Goal: Task Accomplishment & Management: Manage account settings

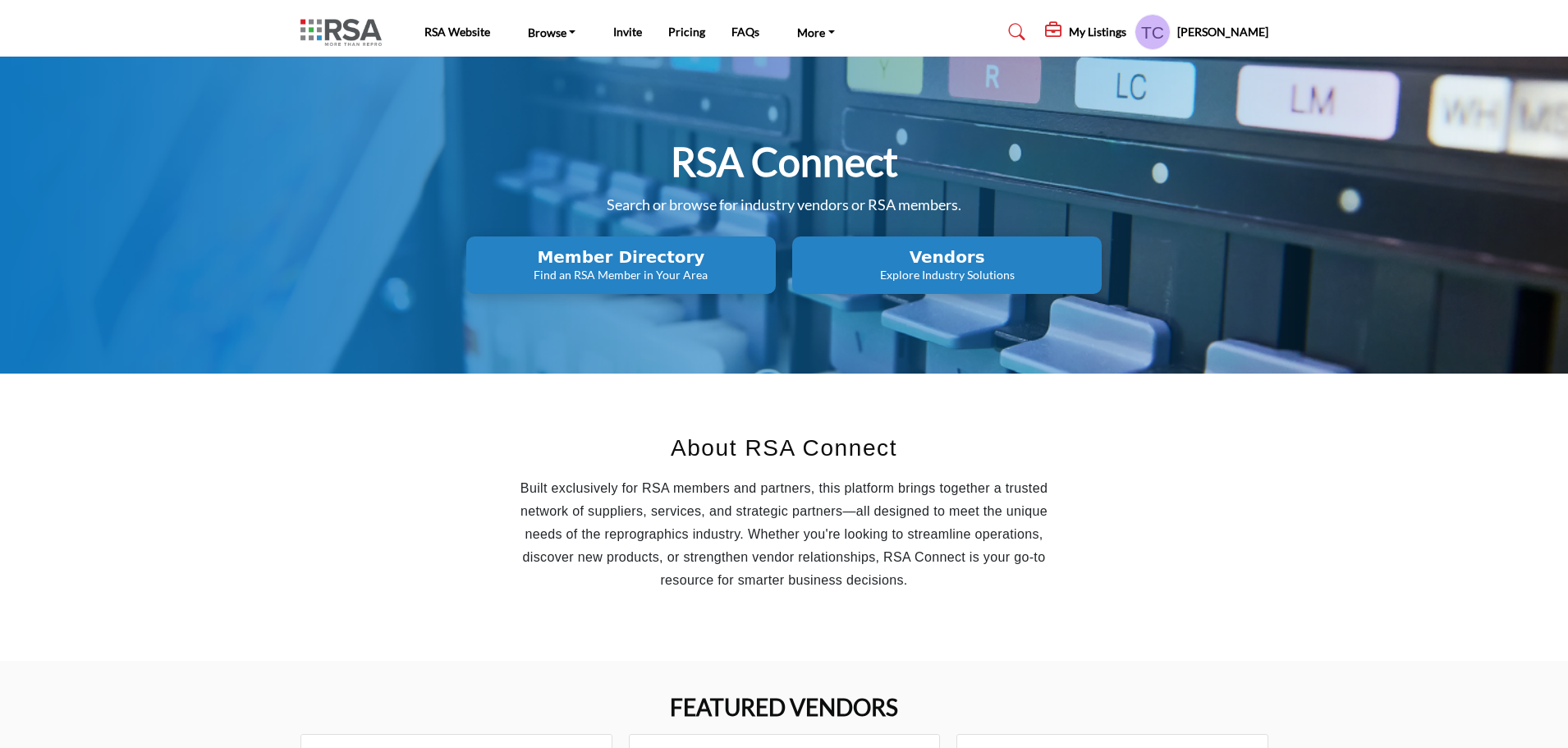
click at [1221, 24] on h5 "Teri Carden" at bounding box center [1222, 31] width 91 height 16
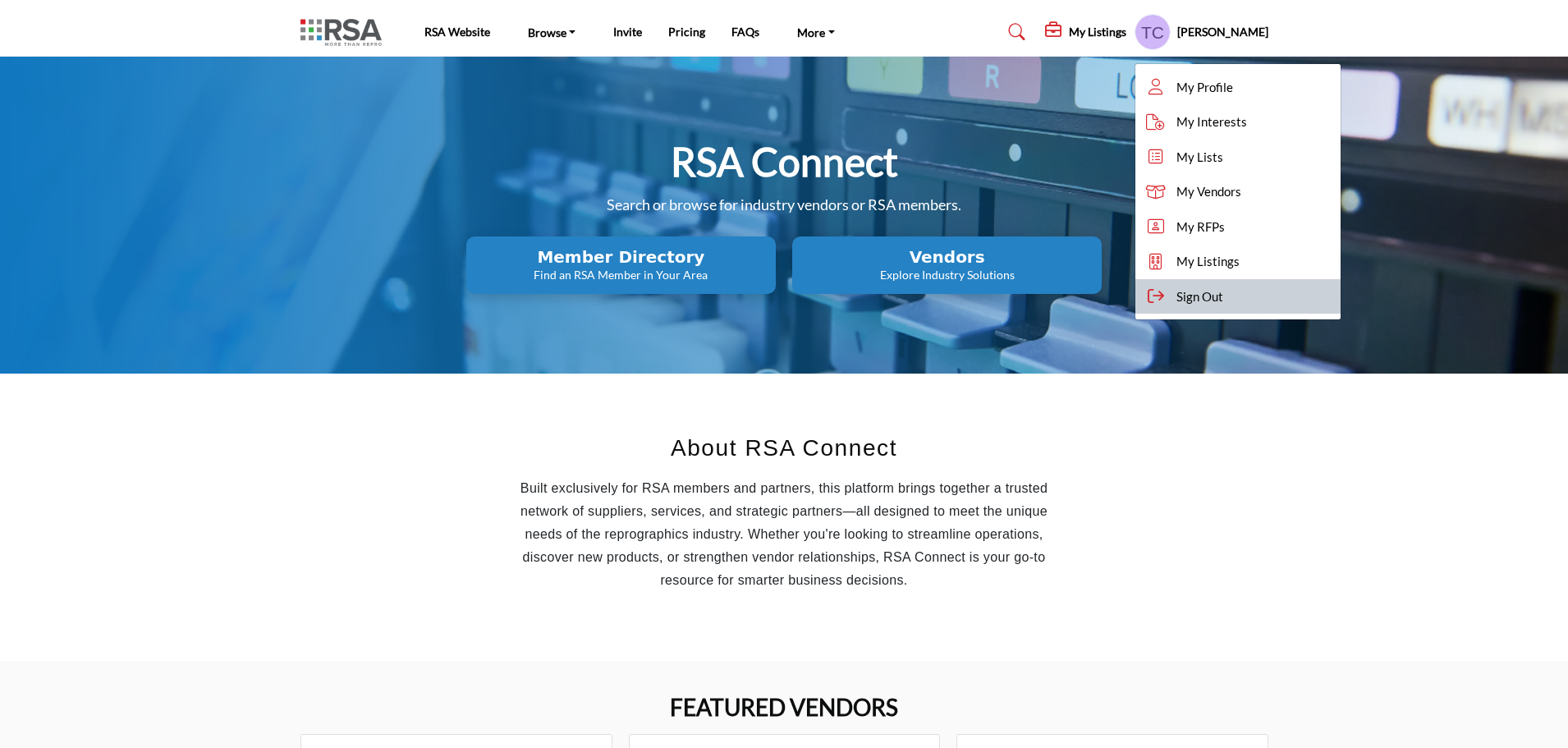
click at [1223, 304] on span "Sign Out" at bounding box center [1199, 297] width 47 height 19
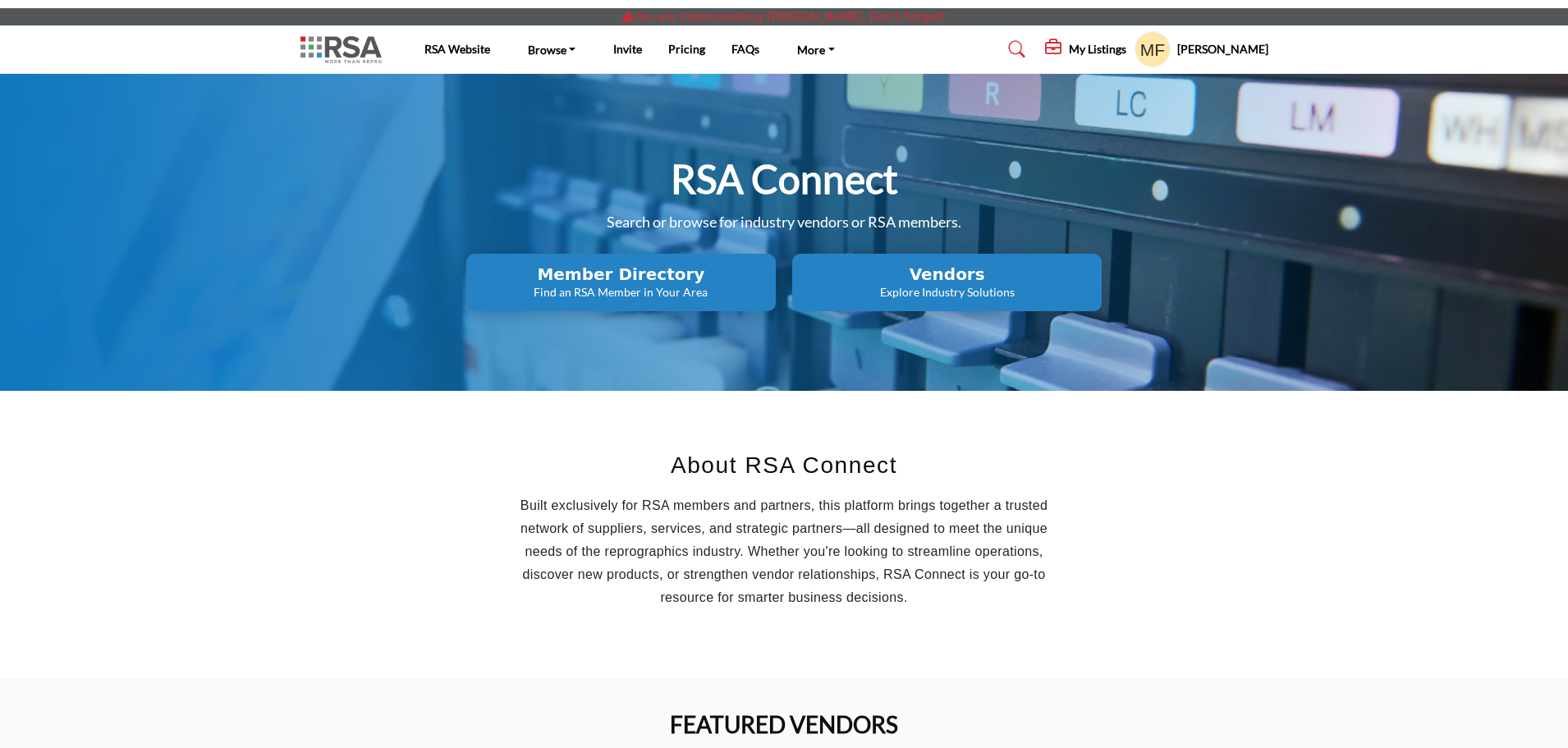
click at [1122, 39] on div "My Listings" at bounding box center [1086, 49] width 82 height 20
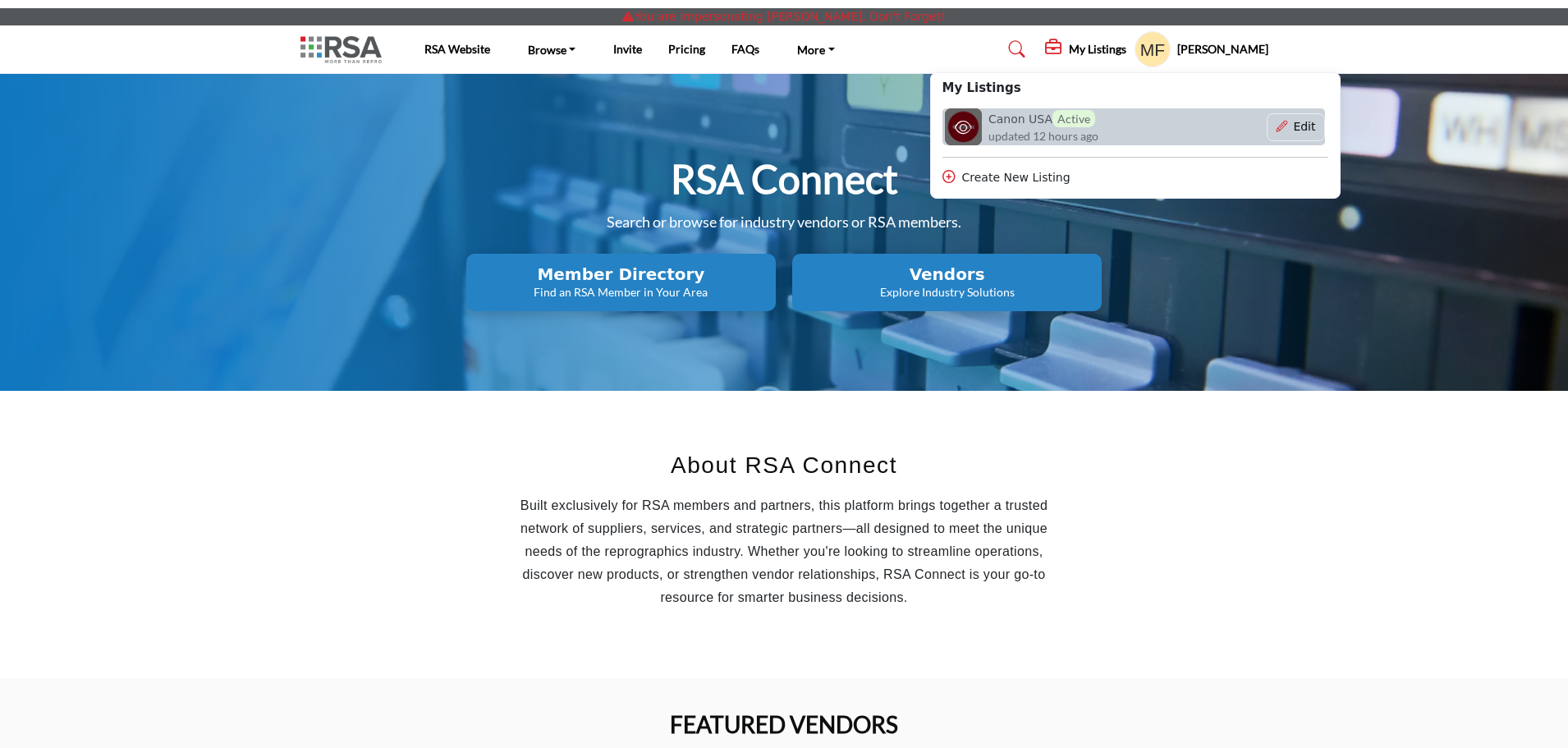
click at [1068, 135] on span "updated 12 hours ago" at bounding box center [1043, 136] width 110 height 17
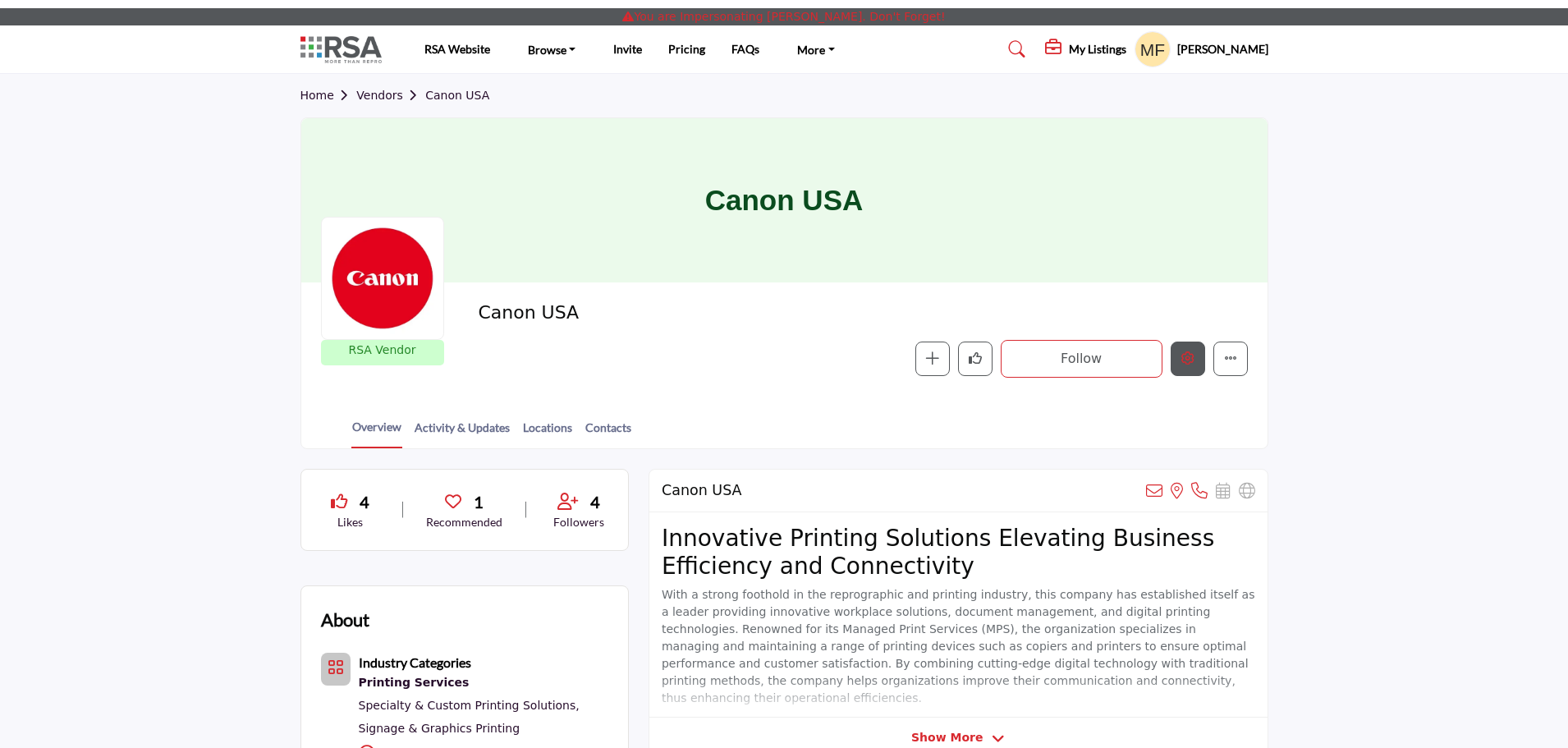
click at [1194, 364] on button "Edit company" at bounding box center [1188, 359] width 35 height 35
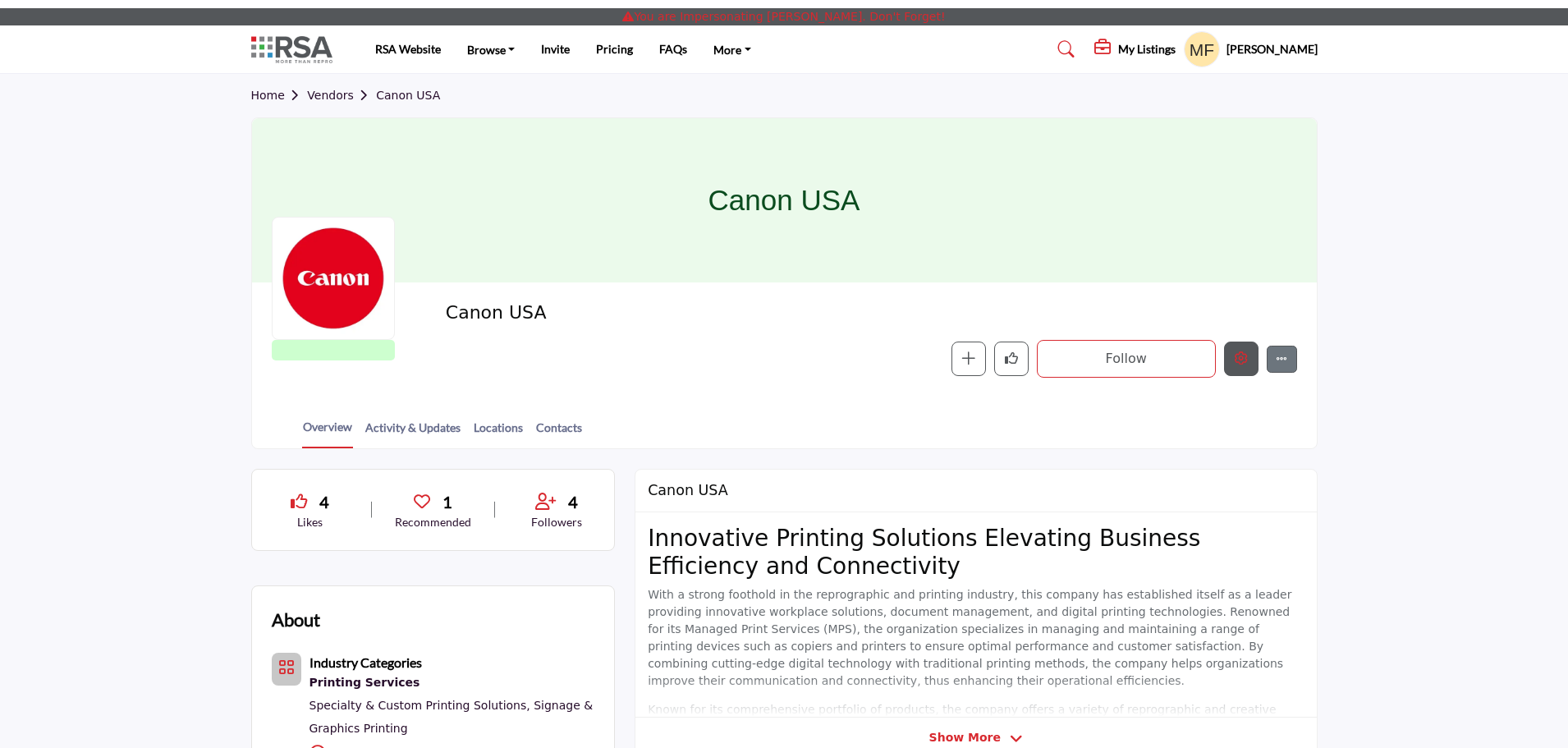
click at [1237, 351] on button "Edit company" at bounding box center [1241, 359] width 35 height 35
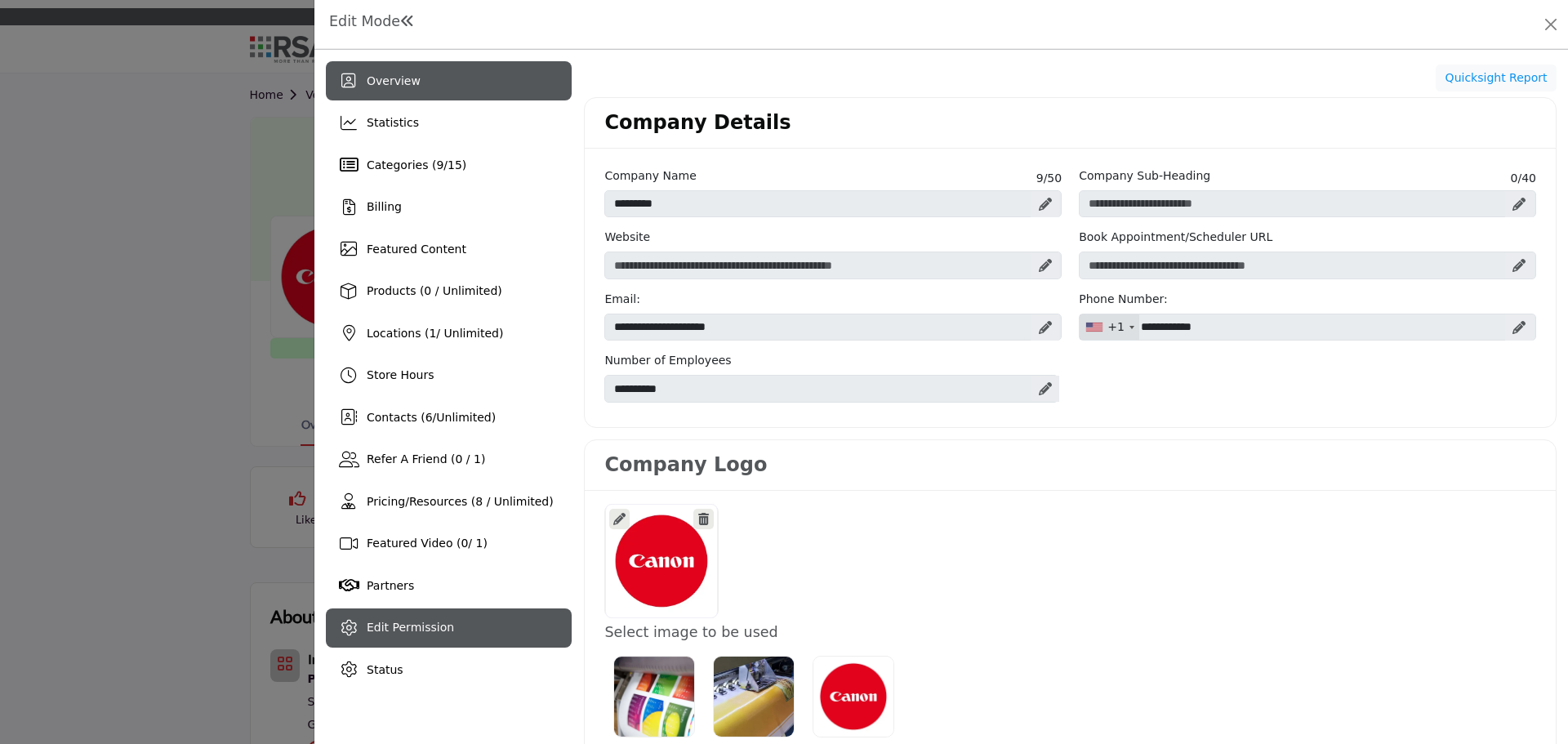
click at [432, 621] on span "Edit Permission" at bounding box center [410, 627] width 87 height 13
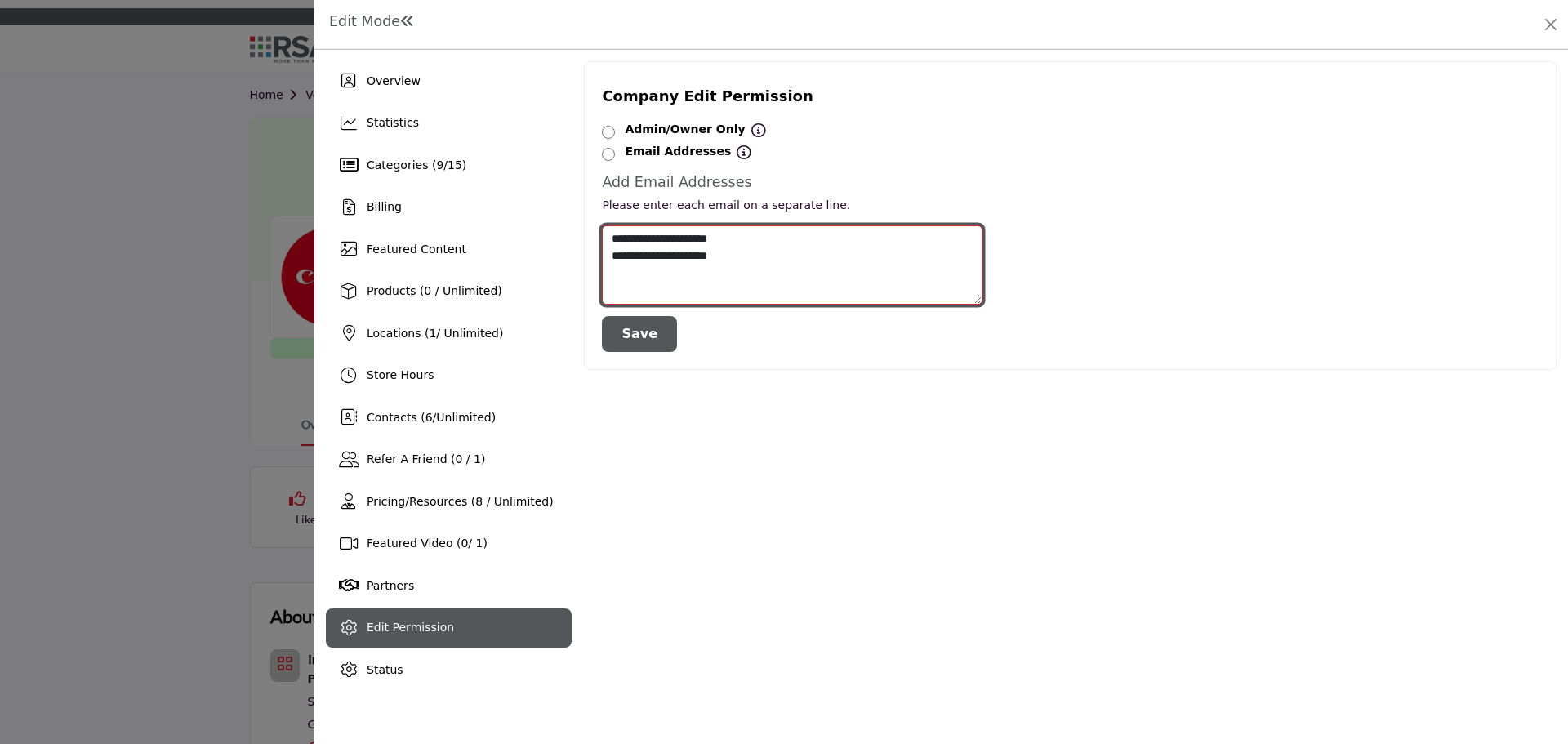
click at [722, 252] on textarea "**********" at bounding box center [792, 265] width 381 height 79
type textarea "**********"
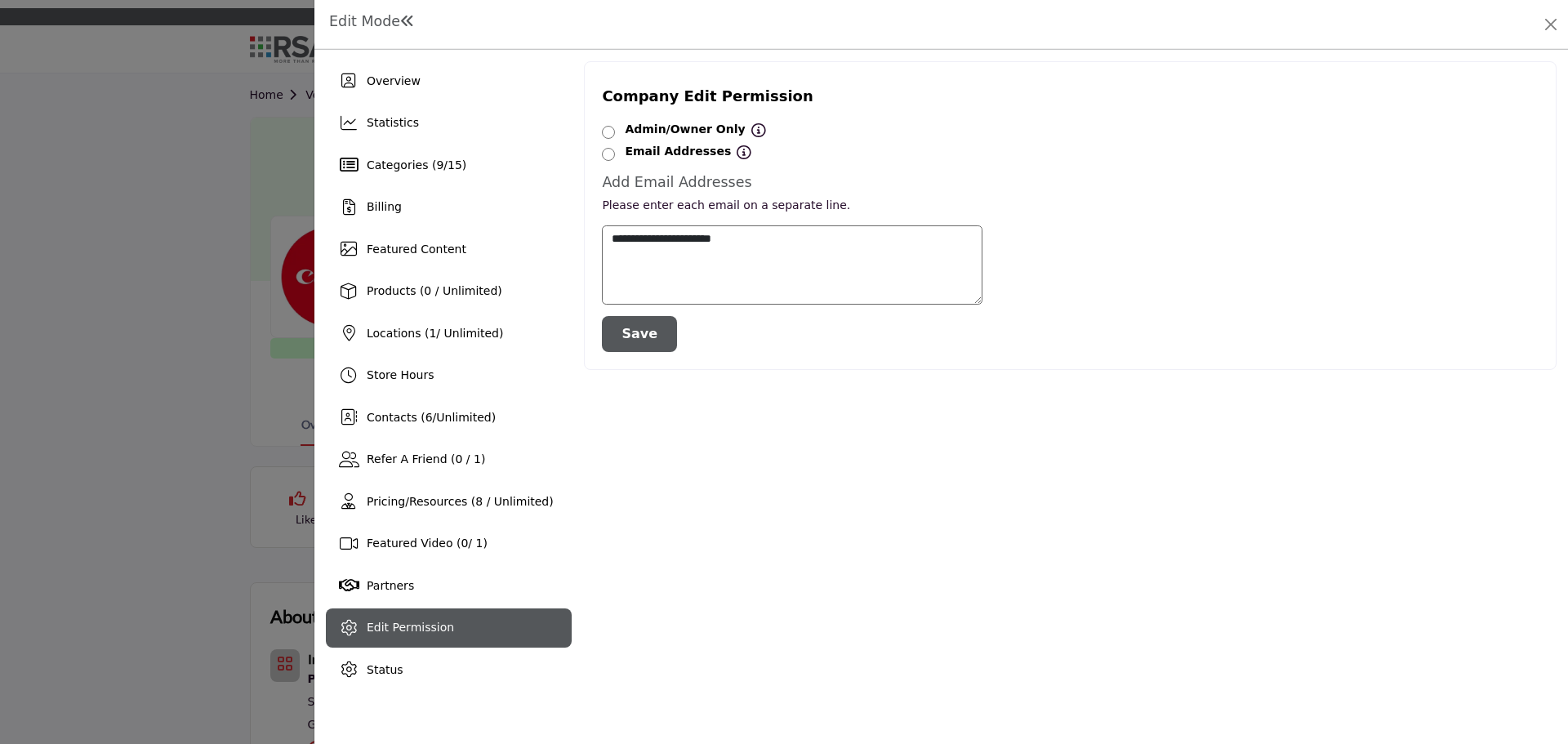
click at [633, 344] on button "Save" at bounding box center [639, 334] width 75 height 36
click at [1555, 28] on button "Close" at bounding box center [1551, 24] width 23 height 23
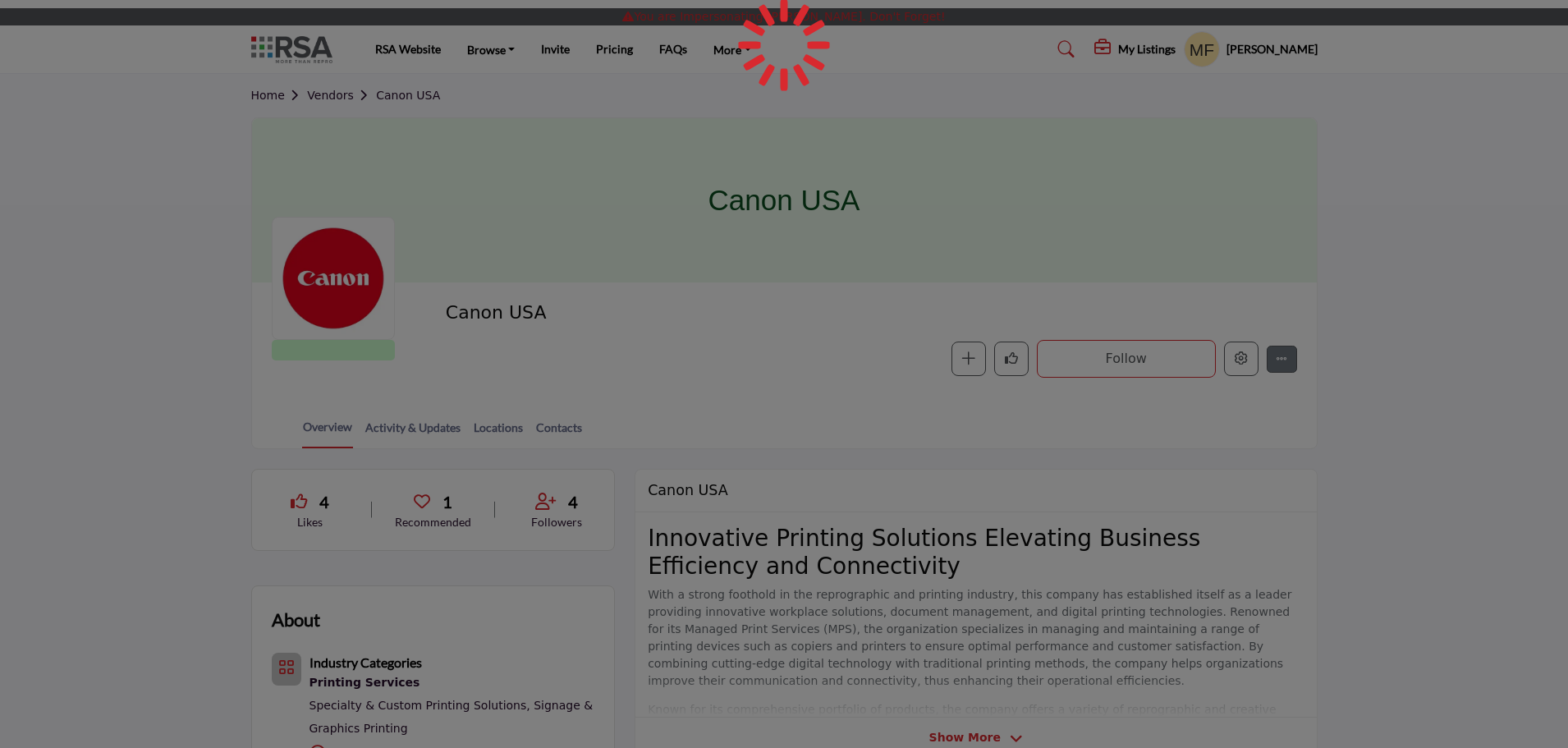
click at [1278, 43] on div at bounding box center [784, 374] width 1568 height 748
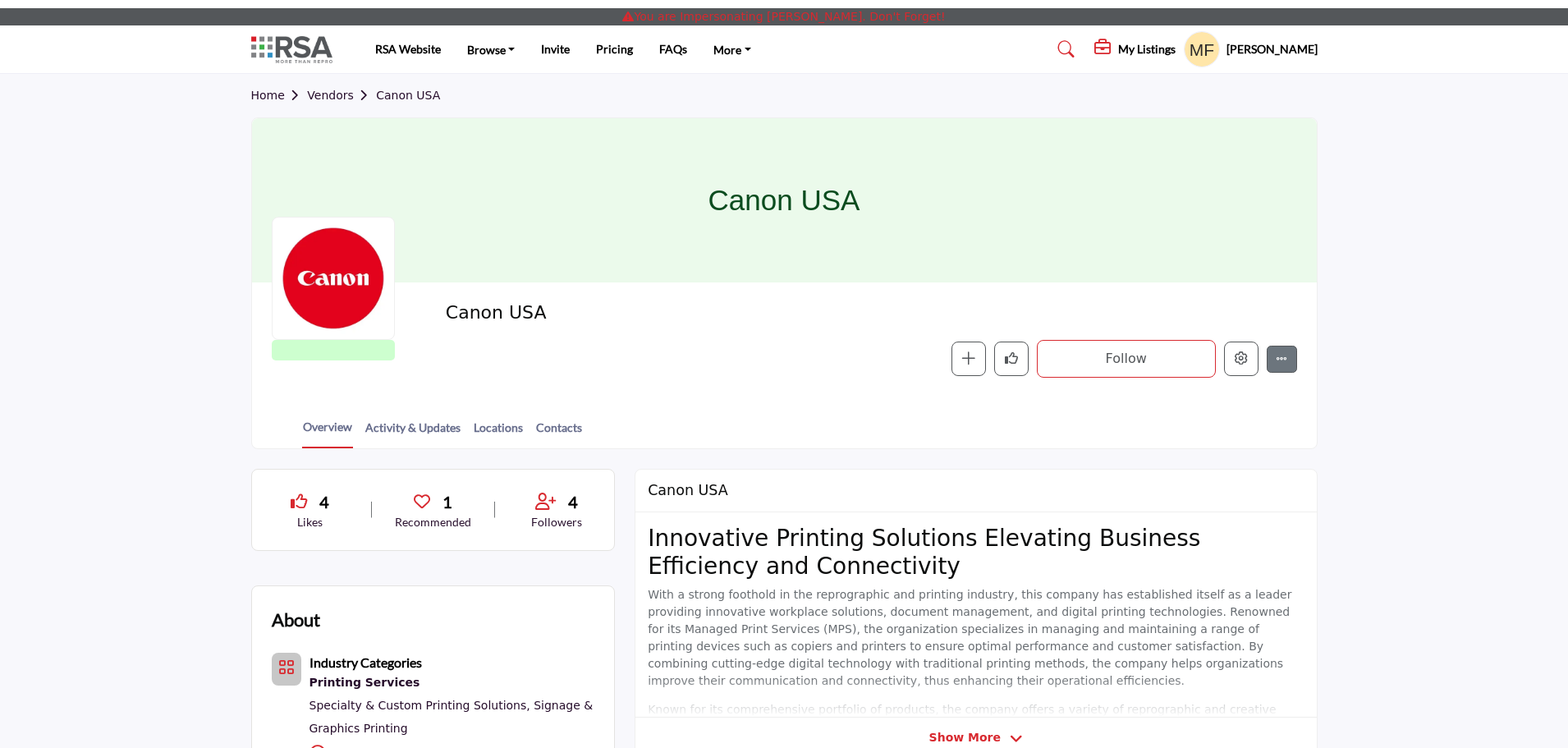
click at [1278, 50] on h5 "[PERSON_NAME]" at bounding box center [1271, 49] width 91 height 16
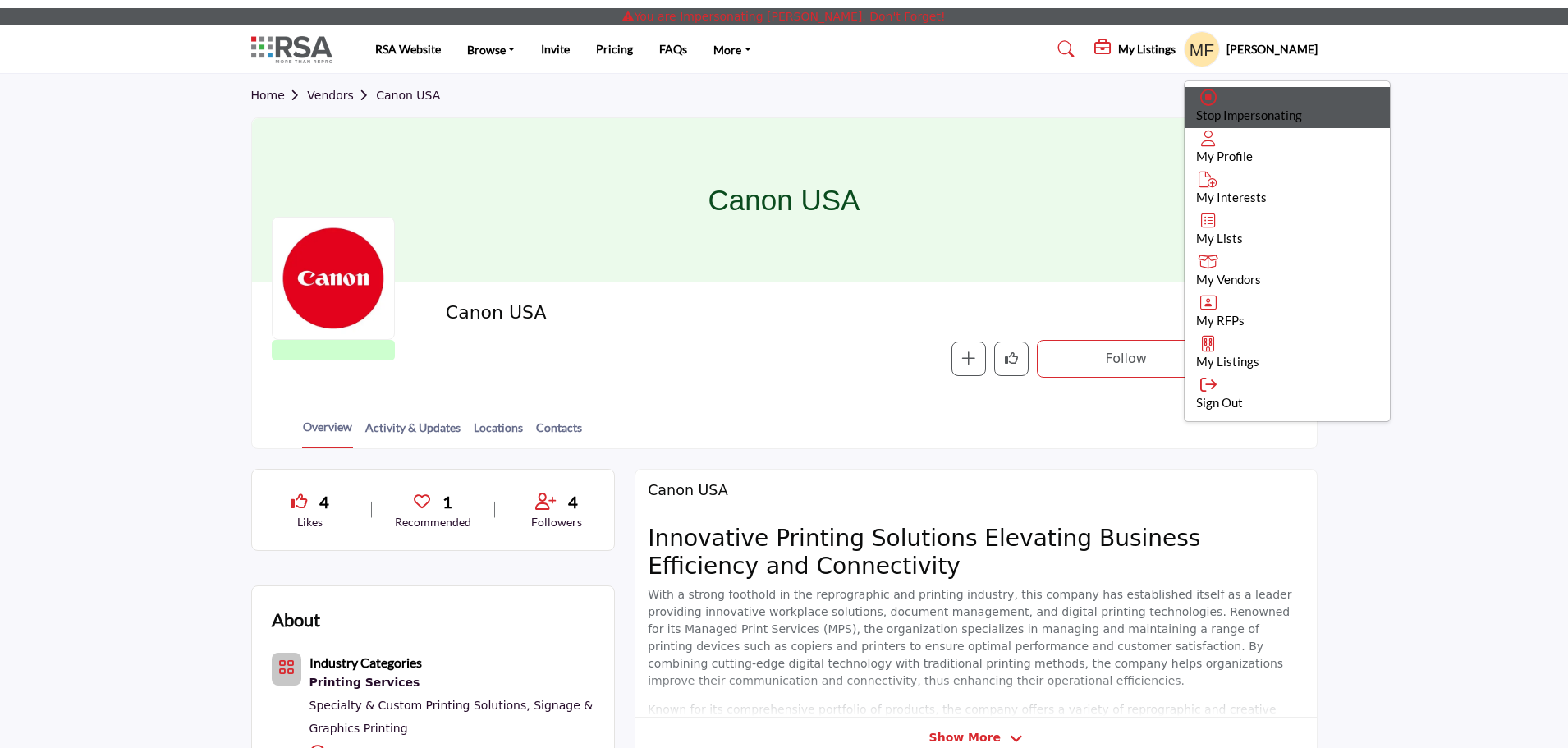
click at [1253, 112] on span "Stop Impersonating" at bounding box center [1249, 115] width 106 height 15
click at [0, 0] on div at bounding box center [0, 0] width 0 height 0
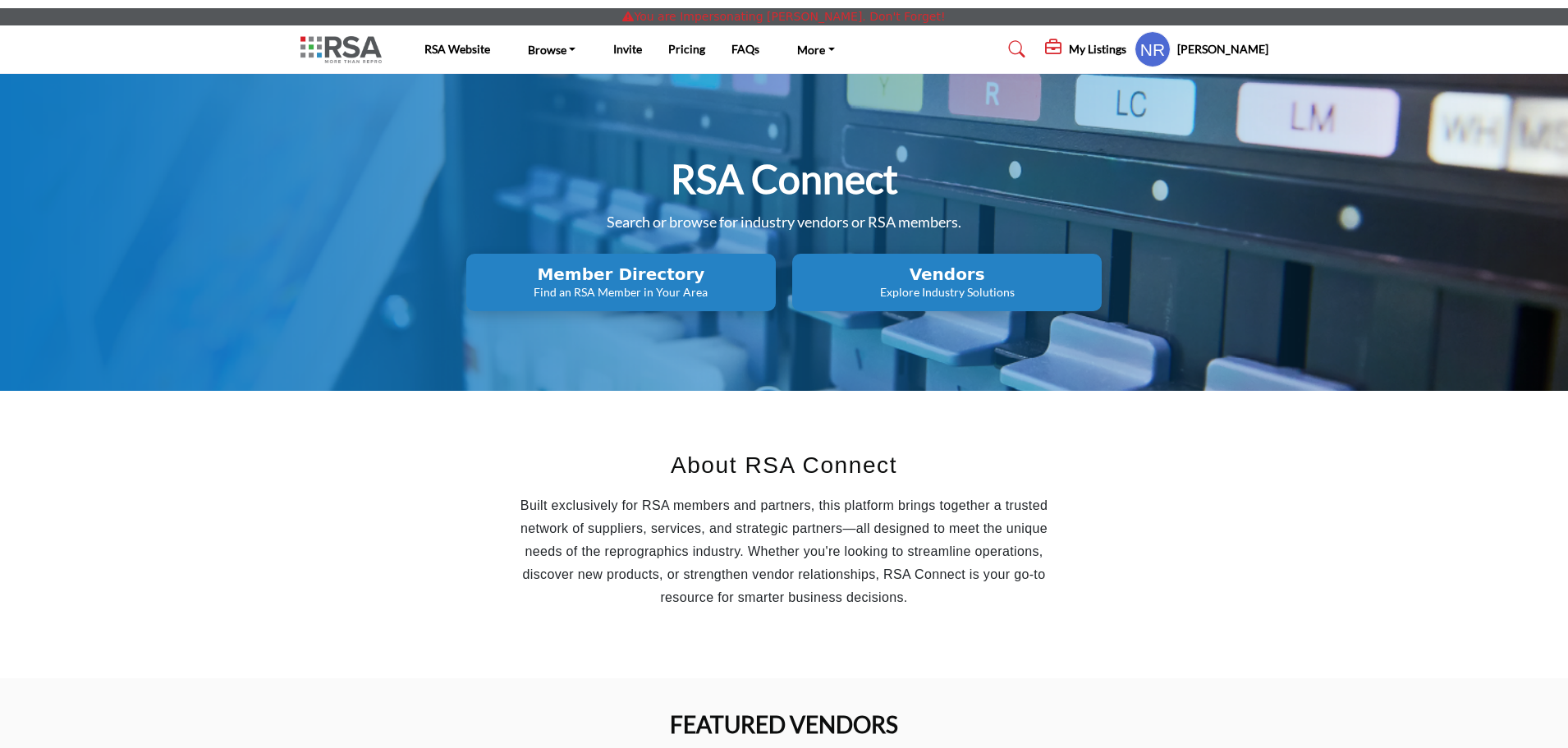
click at [1064, 45] on icon at bounding box center [1055, 47] width 20 height 16
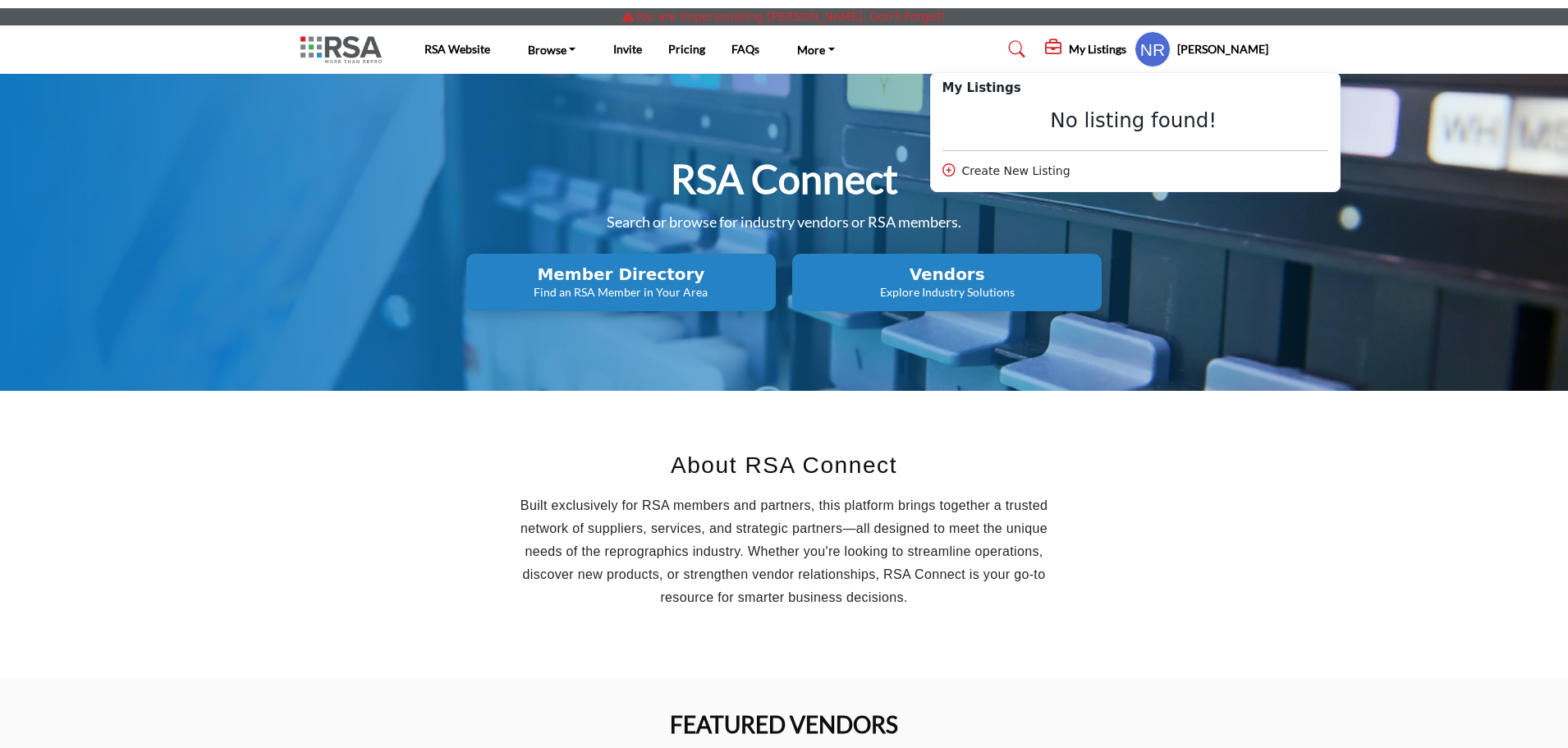
click at [1025, 49] on icon at bounding box center [1016, 49] width 16 height 16
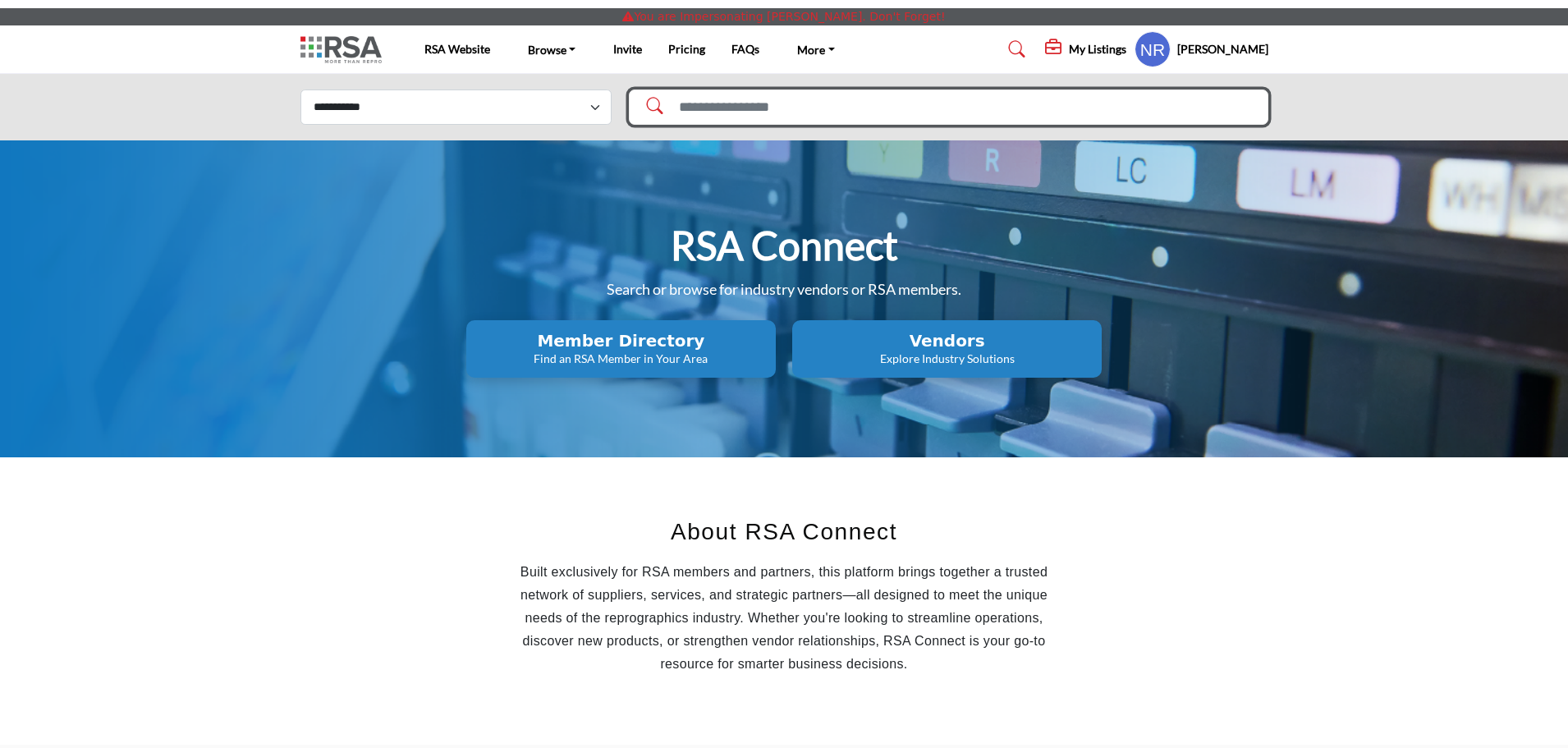
click at [872, 106] on input "Search Solutions" at bounding box center [948, 107] width 639 height 36
type input "*****"
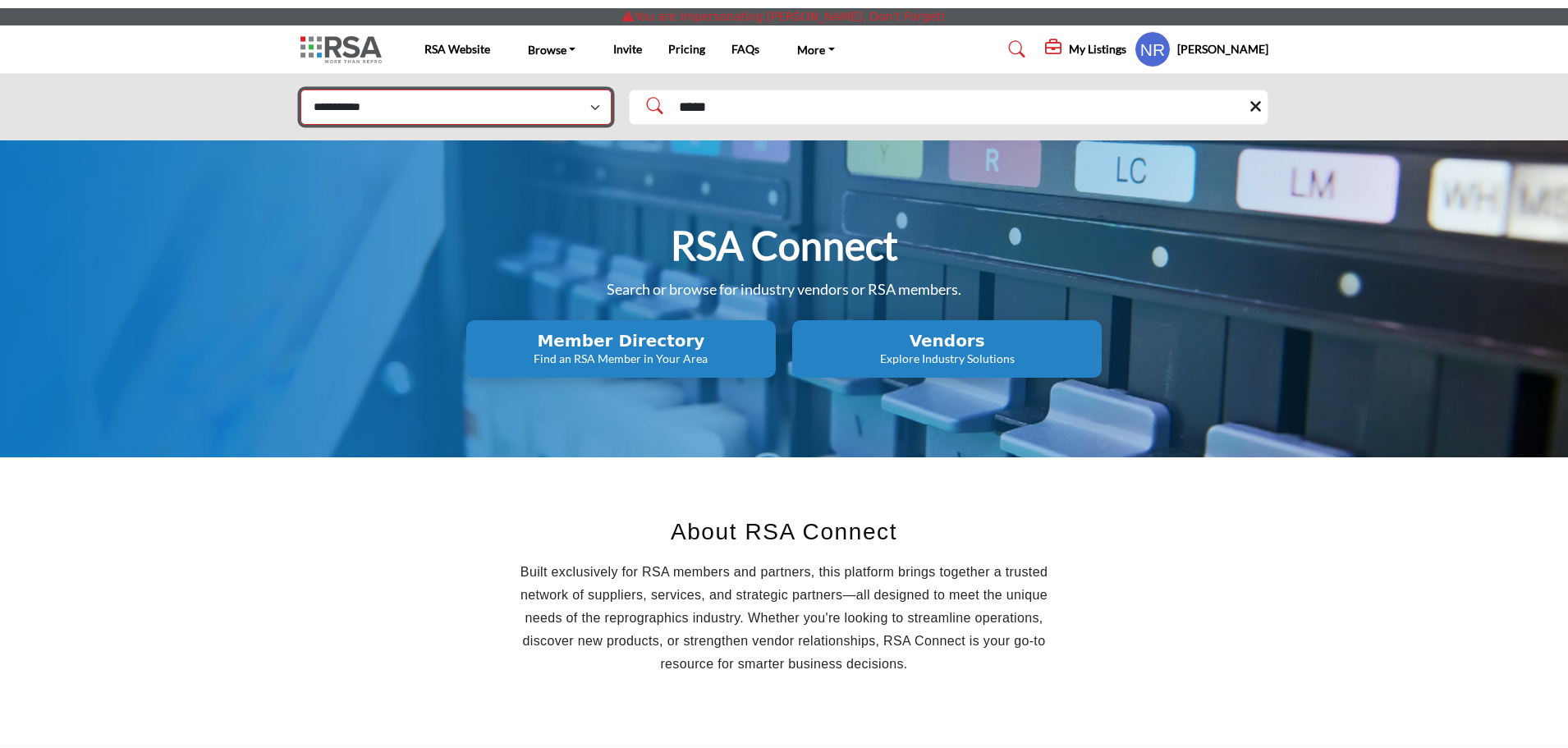
click at [453, 104] on select "**********" at bounding box center [455, 107] width 311 height 36
select select "**********"
click at [300, 89] on select "**********" at bounding box center [455, 107] width 311 height 36
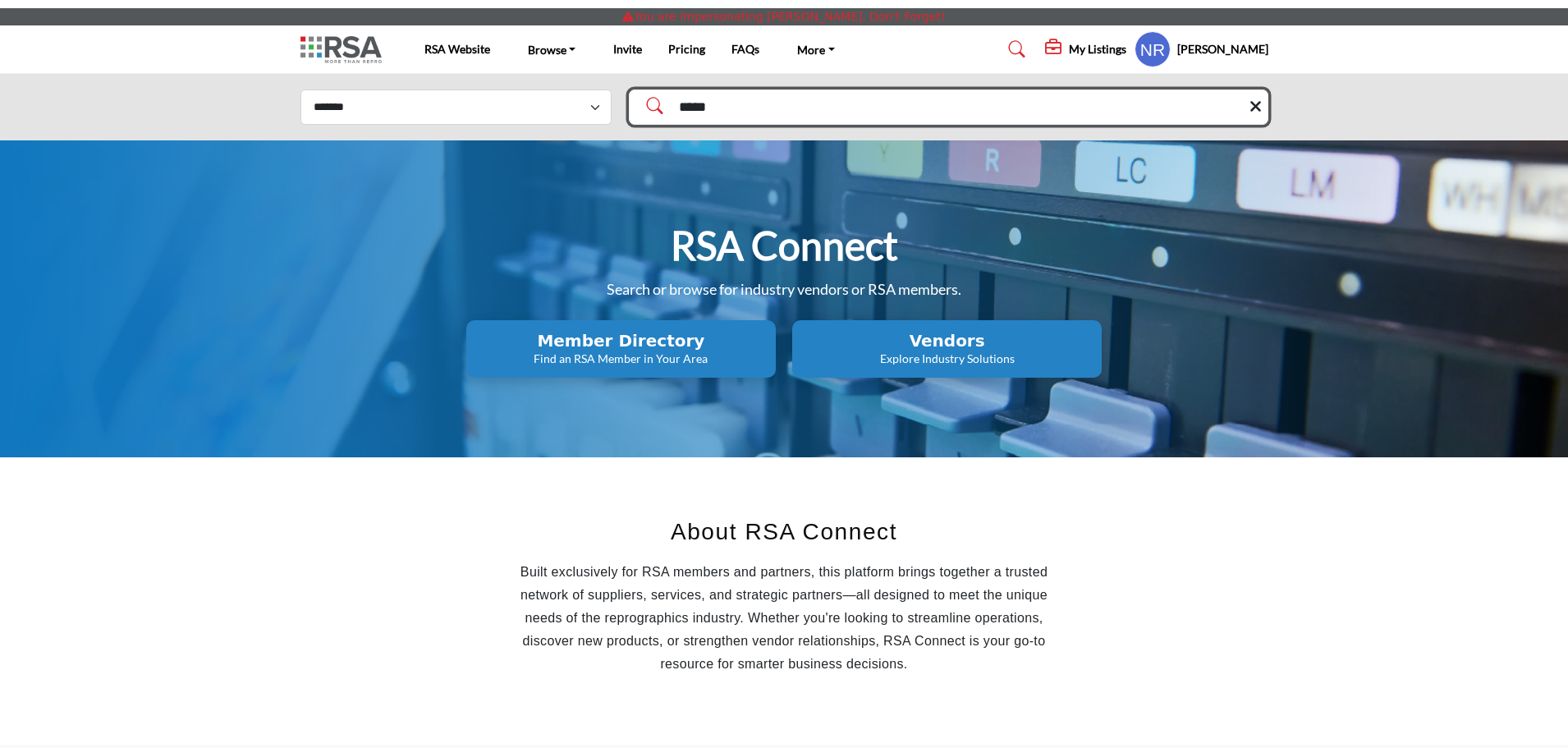
click at [789, 115] on input "*****" at bounding box center [948, 107] width 639 height 36
type input "******"
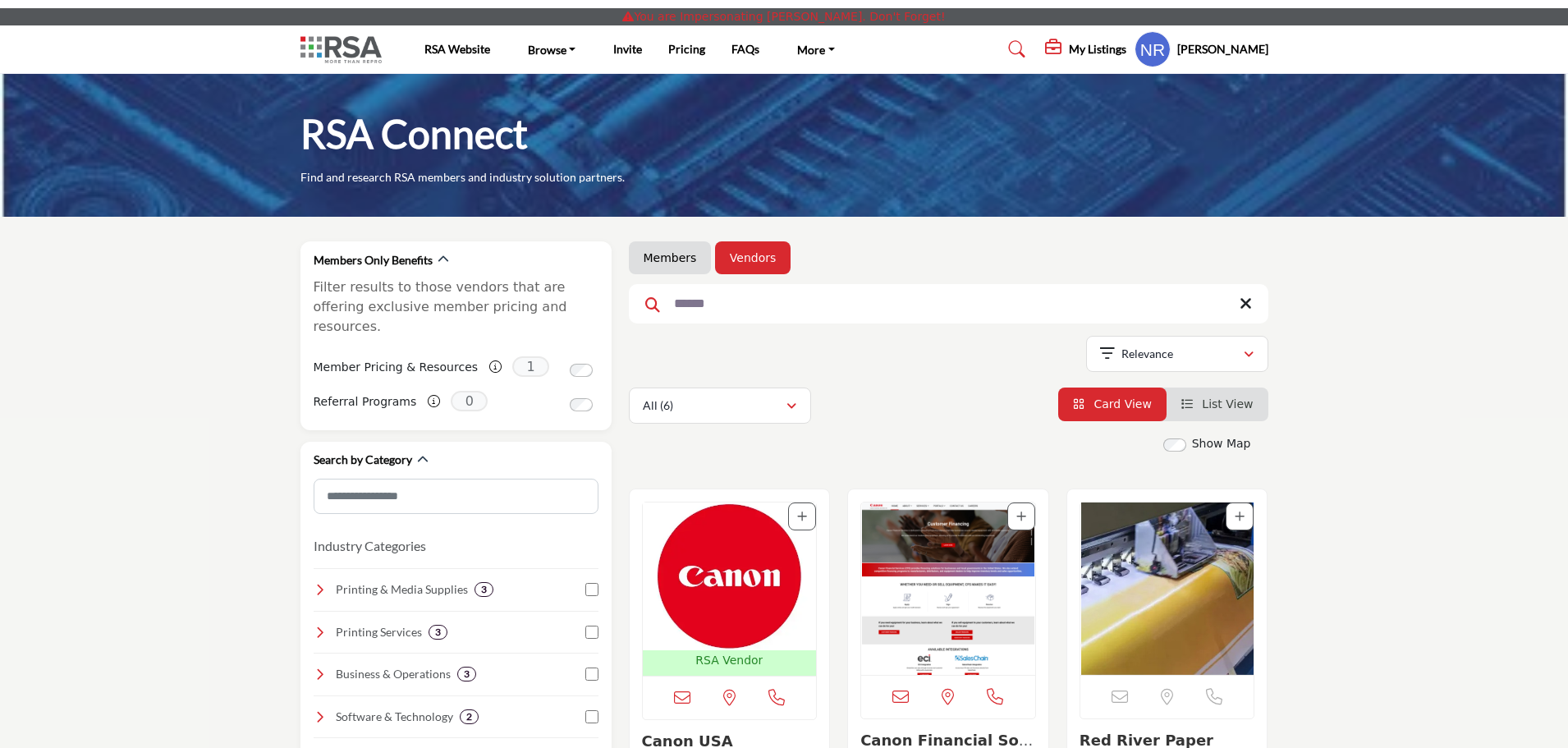
click at [723, 563] on img "Open Listing in new tab" at bounding box center [729, 576] width 174 height 148
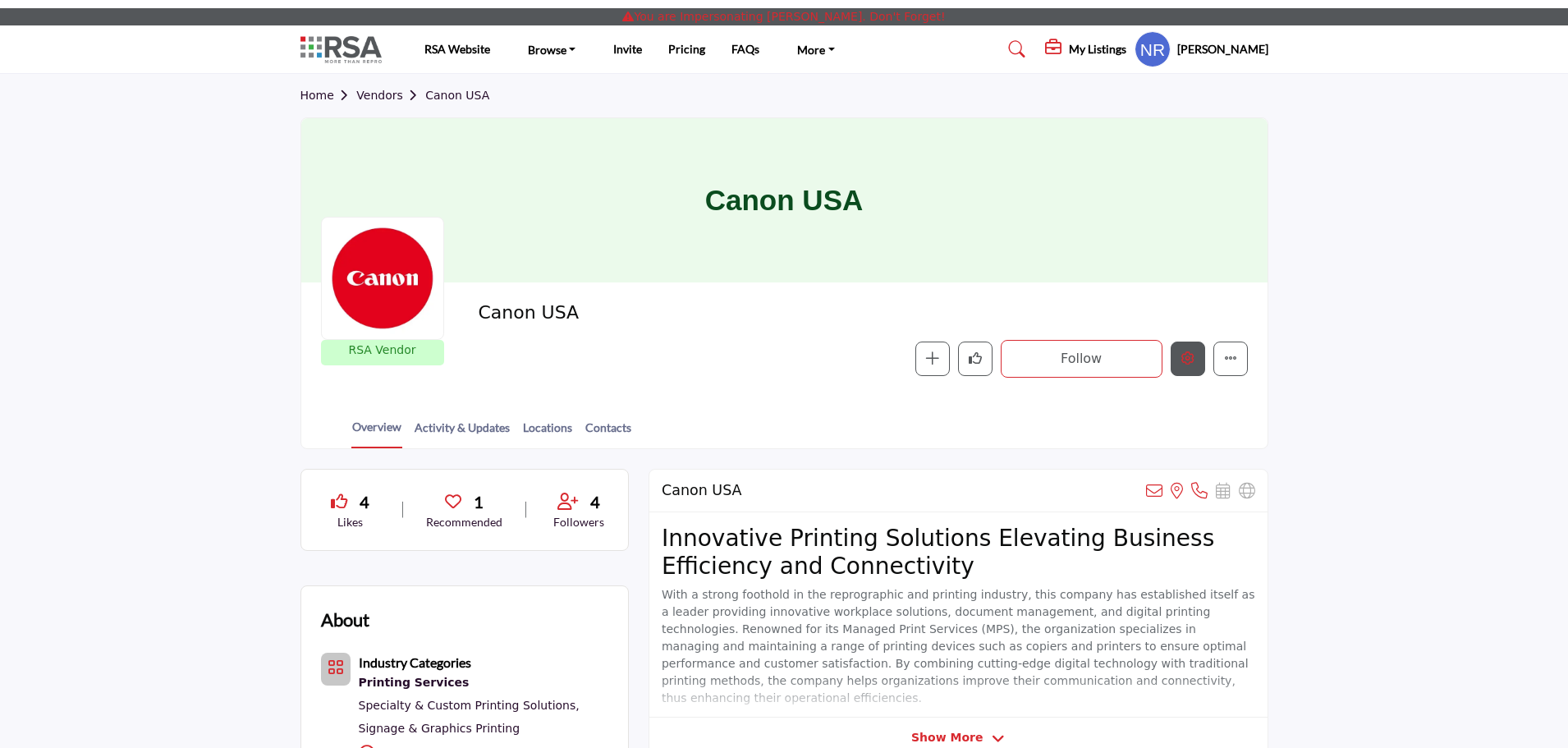
click at [1188, 351] on button "Edit company" at bounding box center [1188, 359] width 35 height 35
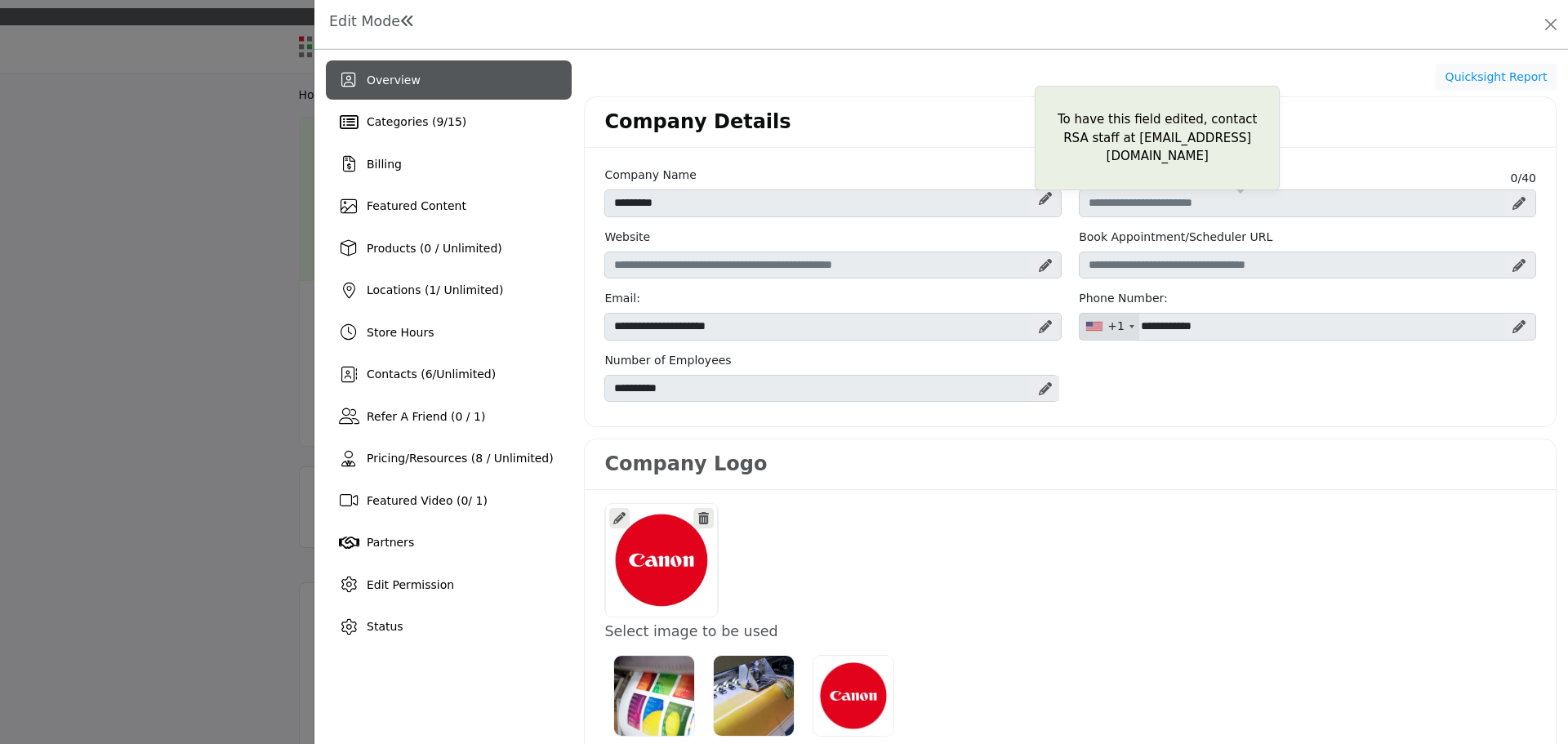
click at [1041, 200] on icon at bounding box center [1045, 198] width 13 height 13
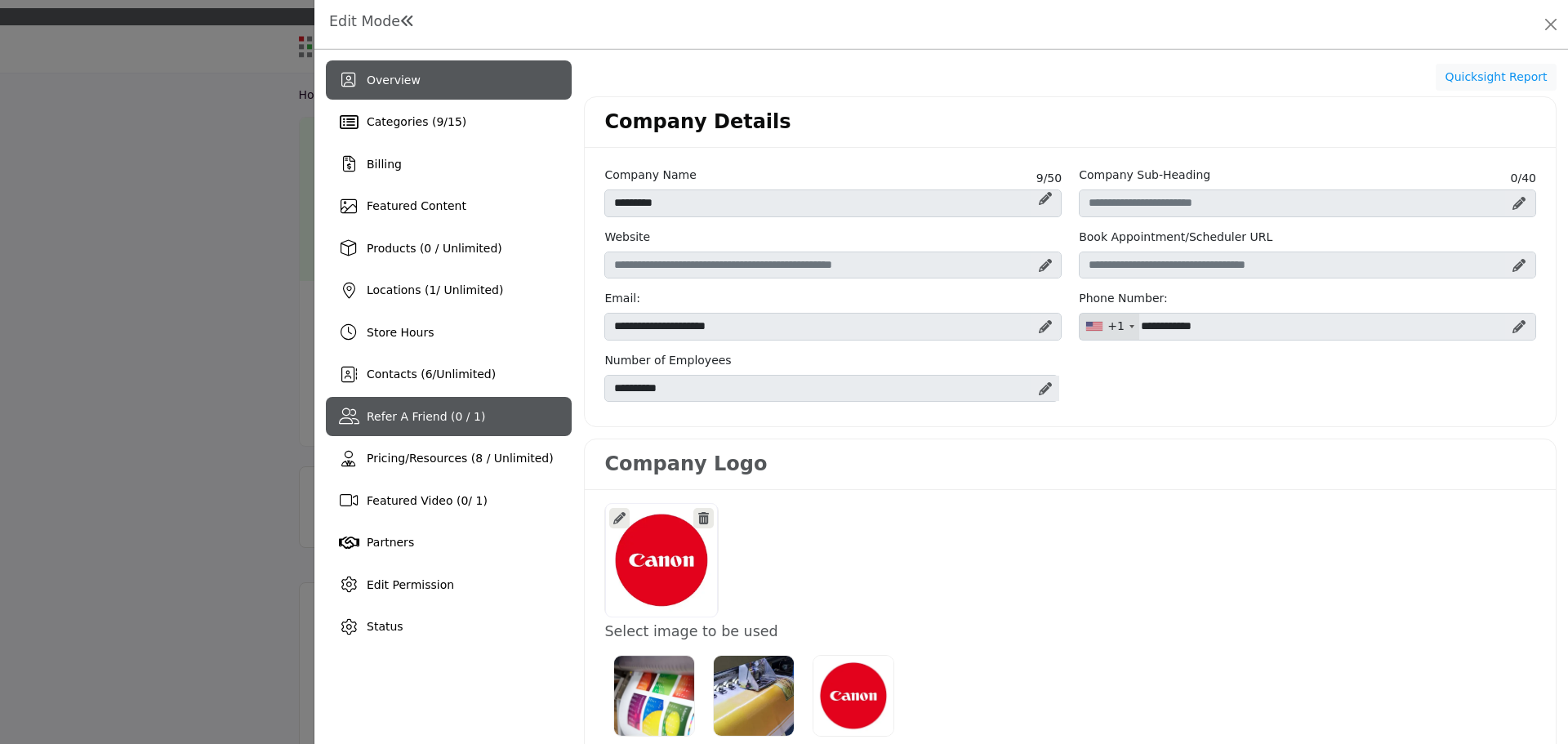
click at [429, 418] on span "Refer A Friend (0 / 1)" at bounding box center [425, 416] width 118 height 13
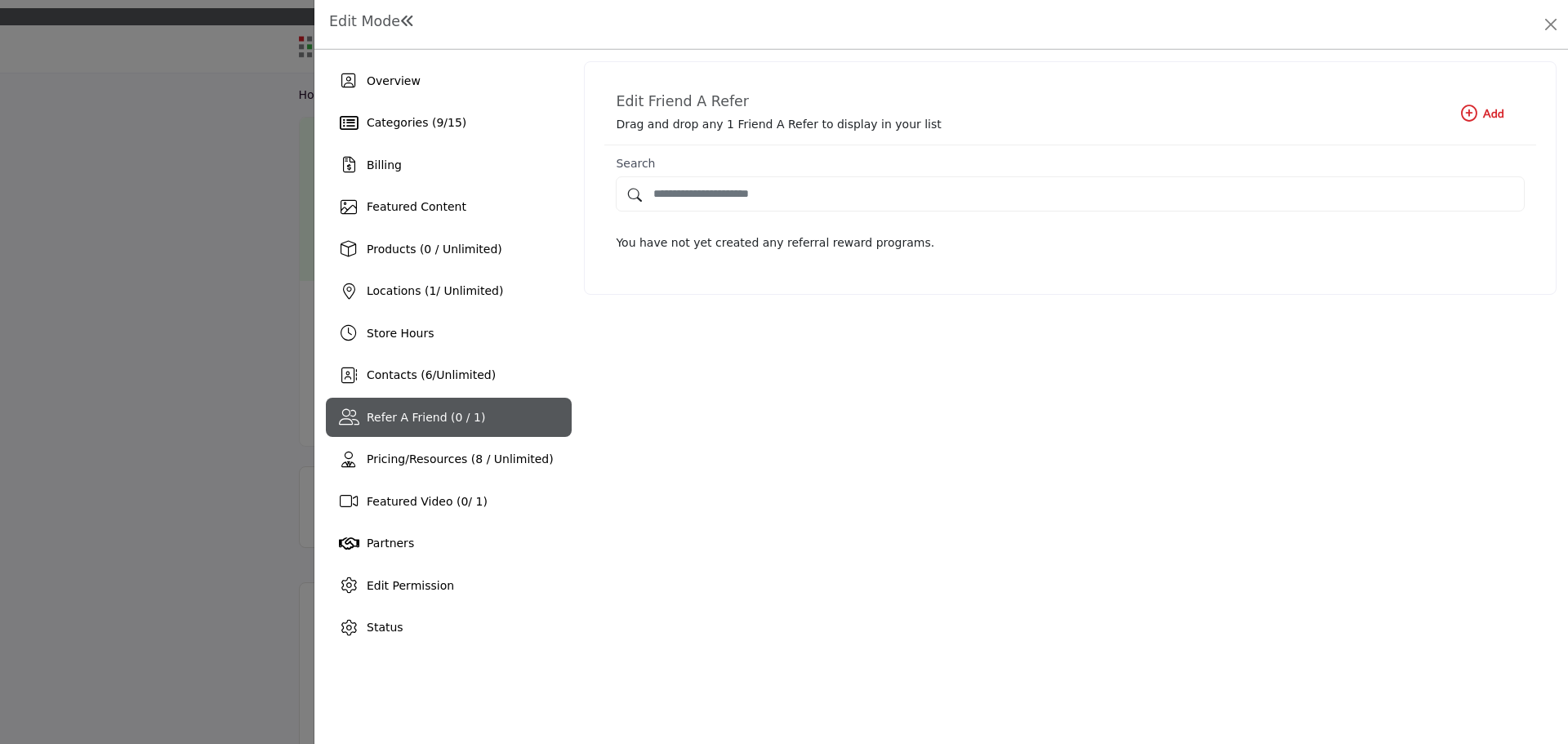
click at [1487, 121] on b "Add New Add" at bounding box center [1483, 113] width 43 height 16
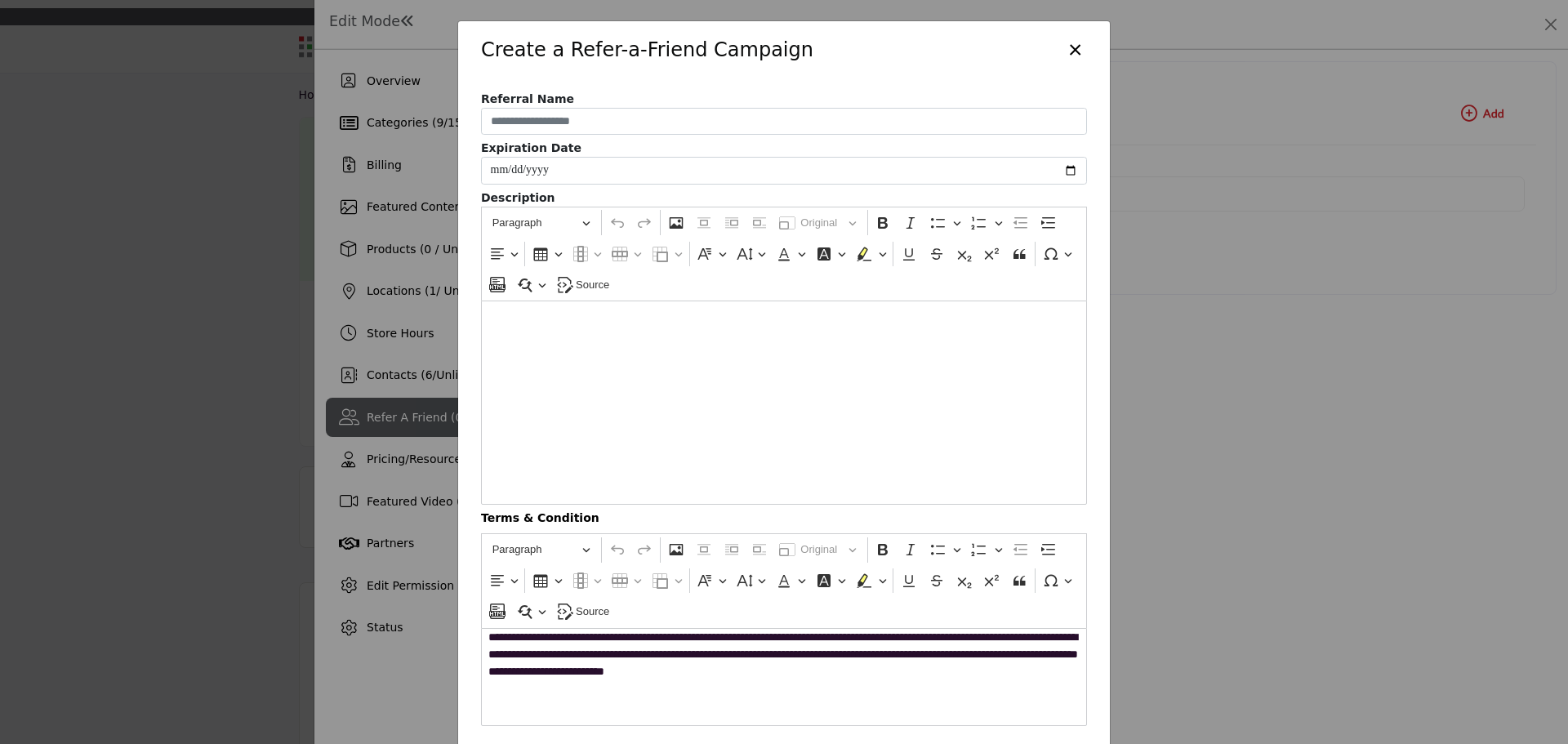
click at [1069, 42] on button "×" at bounding box center [1074, 48] width 23 height 31
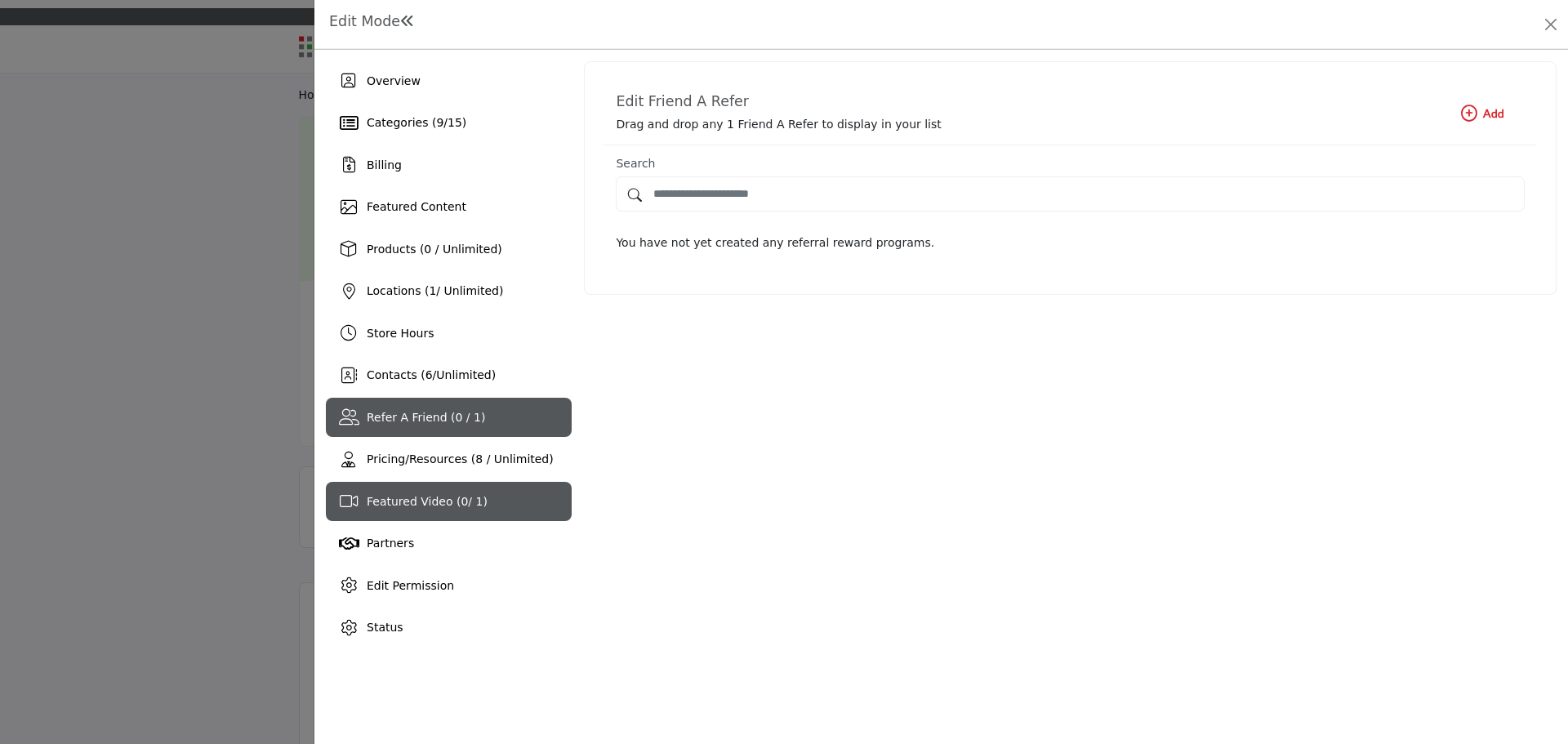
click at [381, 495] on span "Featured Video ( 0 / 1)" at bounding box center [427, 501] width 121 height 13
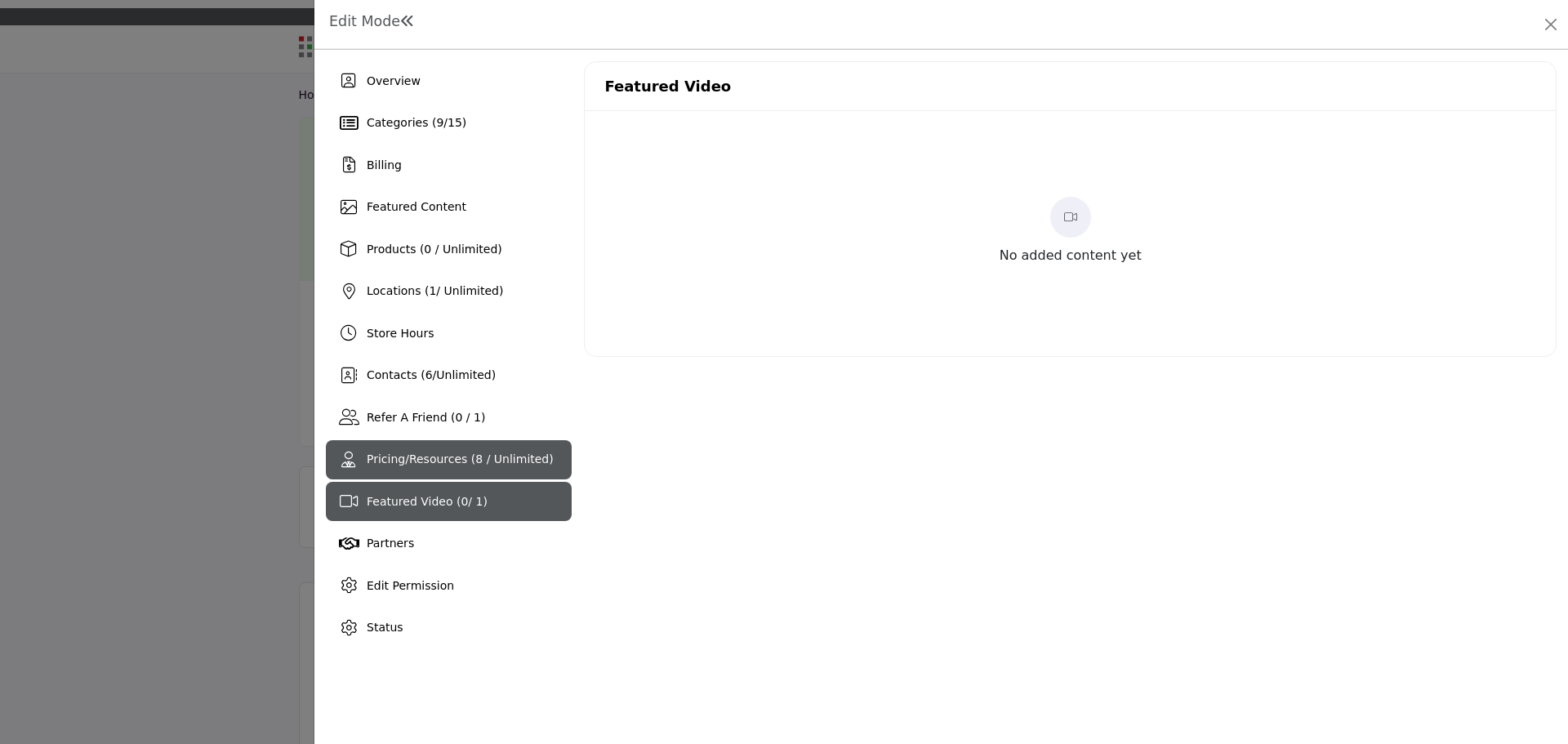
click at [396, 465] on span "Pricing/Resources (8 / Unlimited)" at bounding box center [460, 458] width 187 height 13
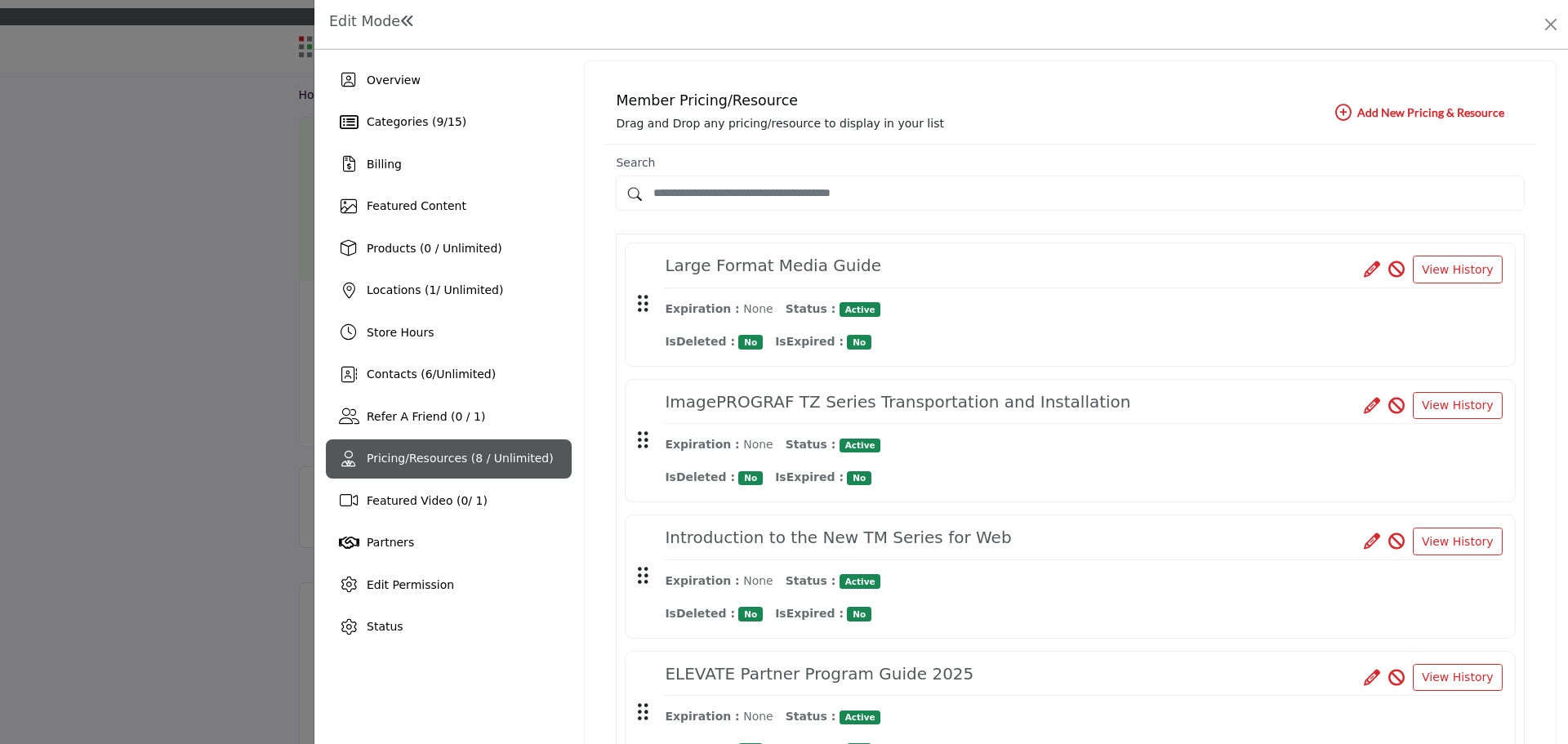
click at [1435, 124] on button "Add New Add New Pricing & Resource" at bounding box center [1420, 113] width 210 height 33
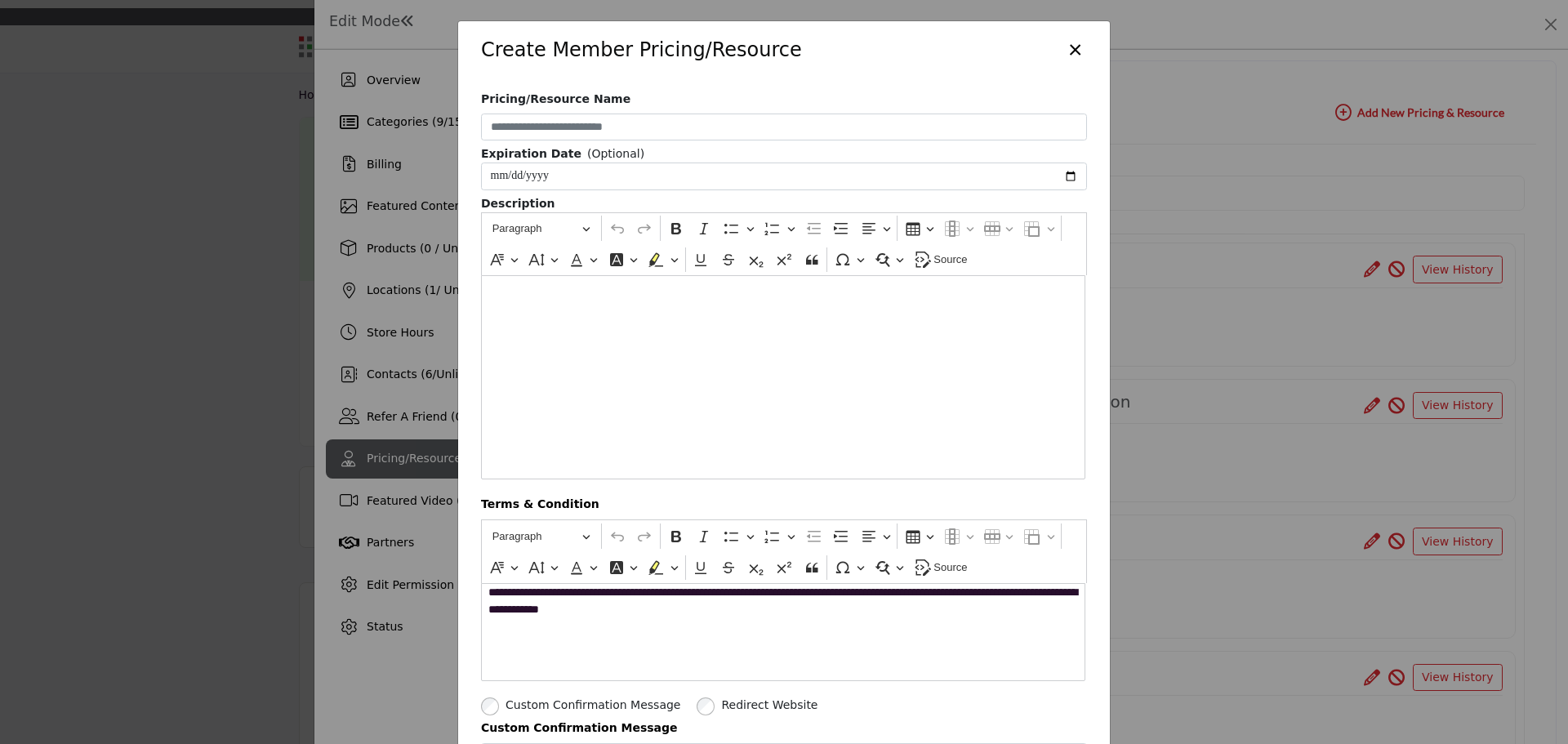
click at [1063, 43] on button "×" at bounding box center [1074, 48] width 23 height 31
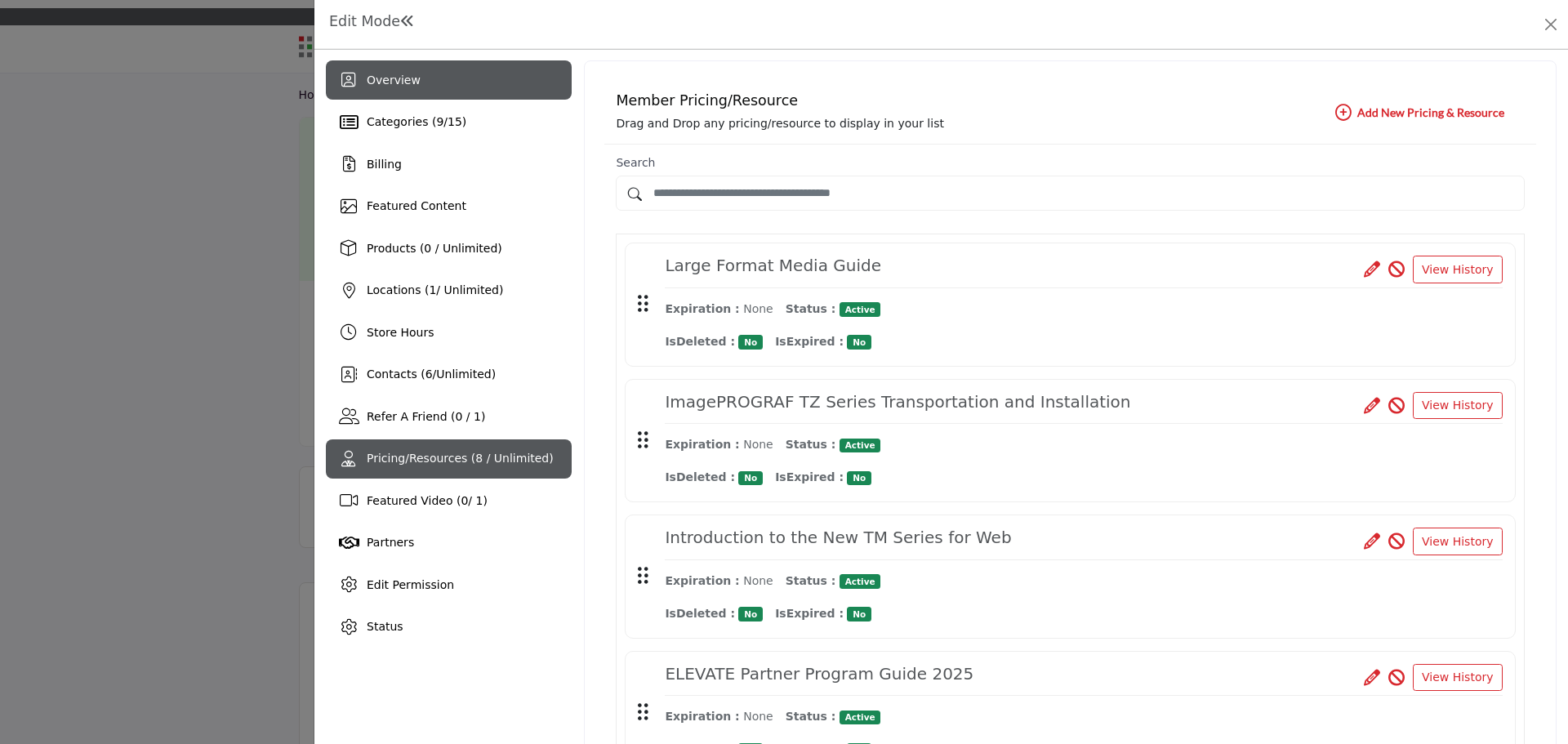
click at [406, 89] on div "Overview" at bounding box center [449, 79] width 246 height 39
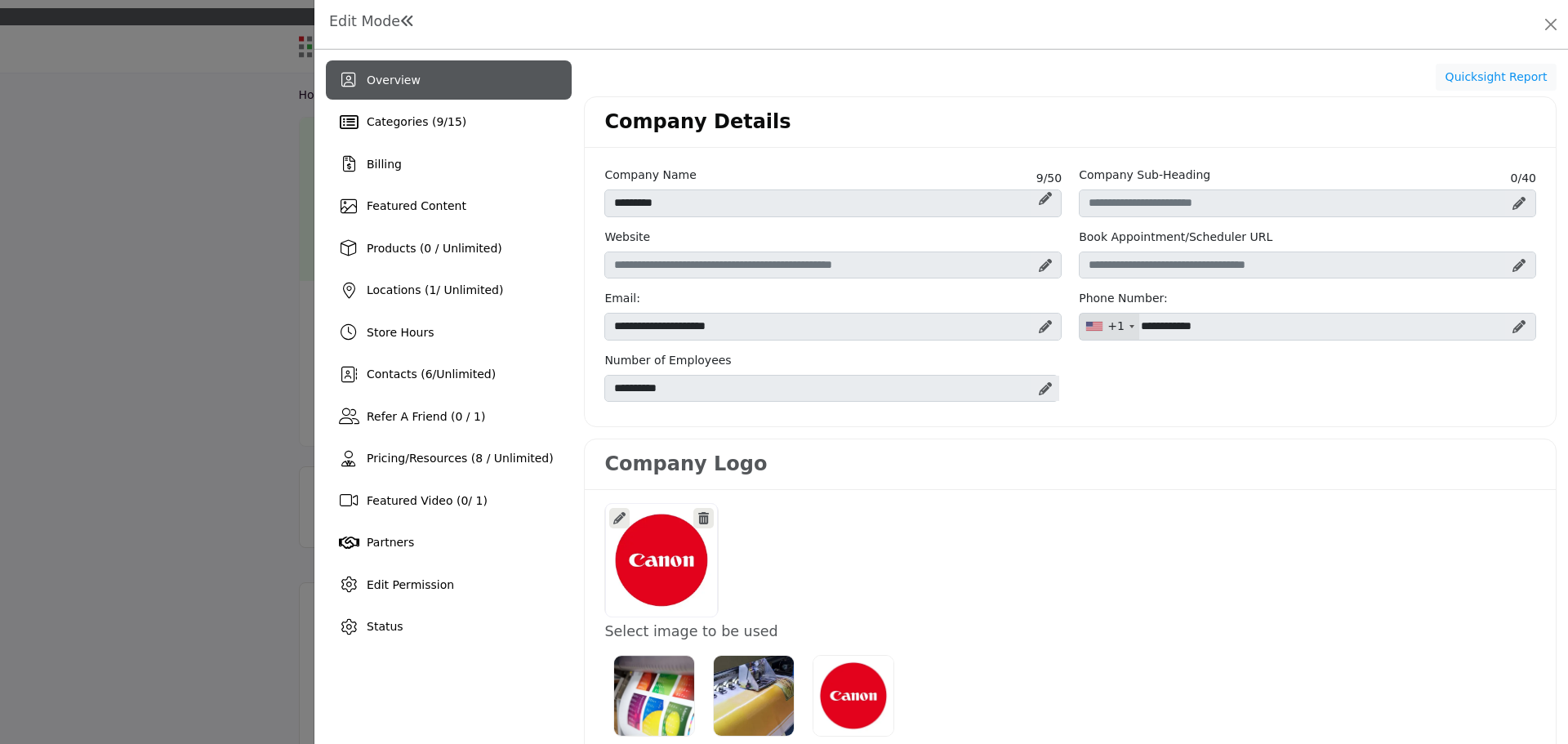
click at [622, 514] on icon at bounding box center [620, 518] width 12 height 12
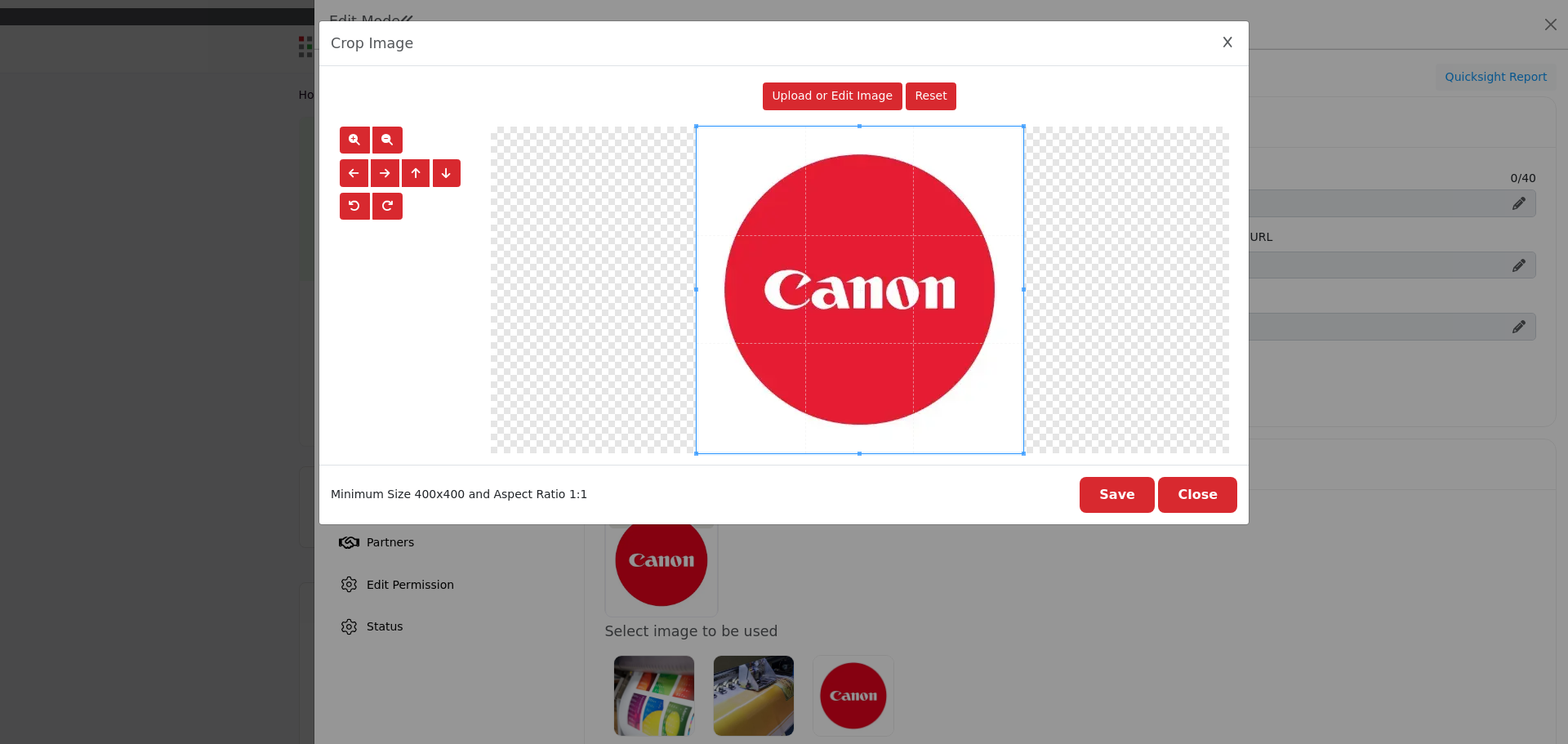
click at [1206, 486] on button "Close" at bounding box center [1198, 495] width 79 height 36
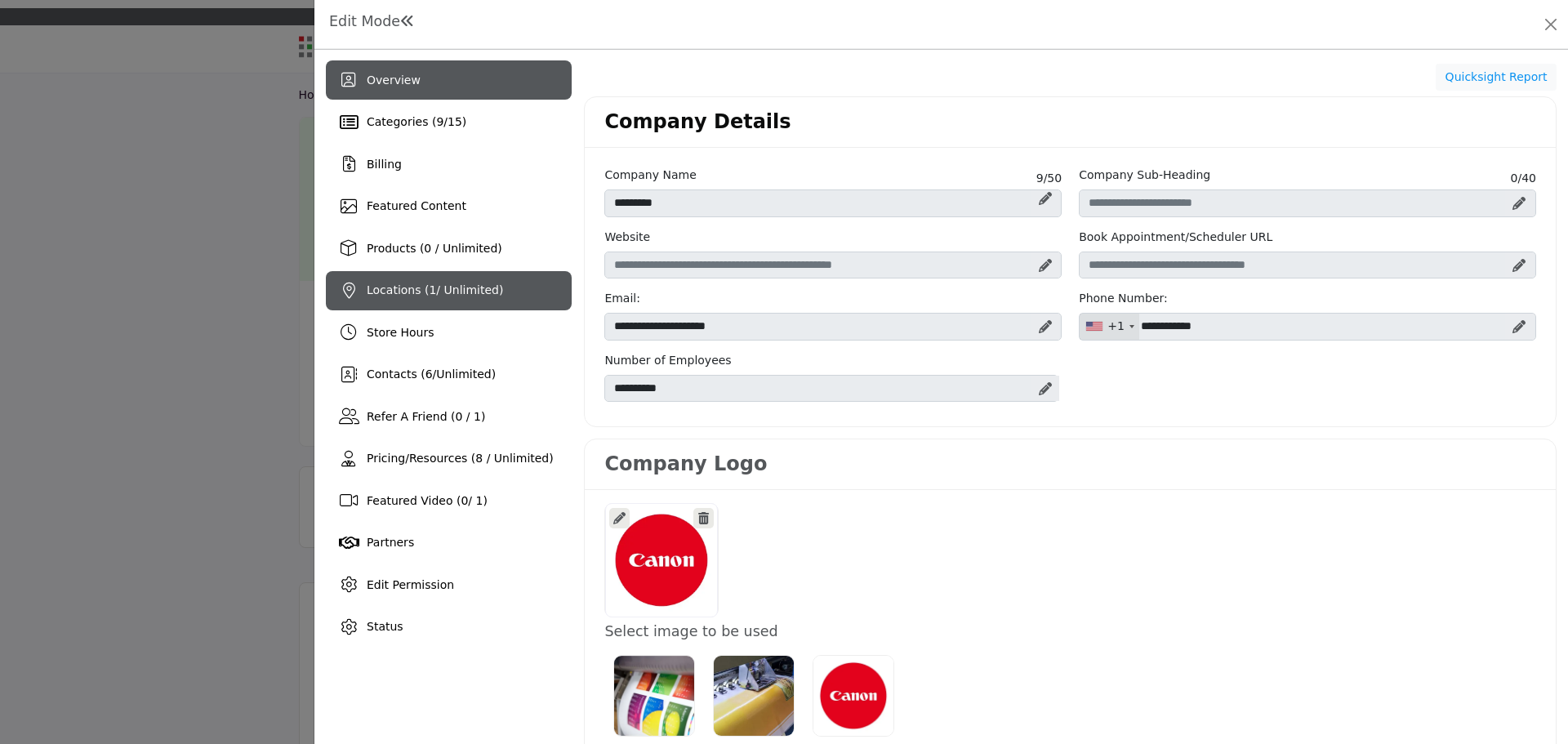
click at [419, 306] on div "Locations ( 1 / Unlimited)" at bounding box center [449, 290] width 246 height 39
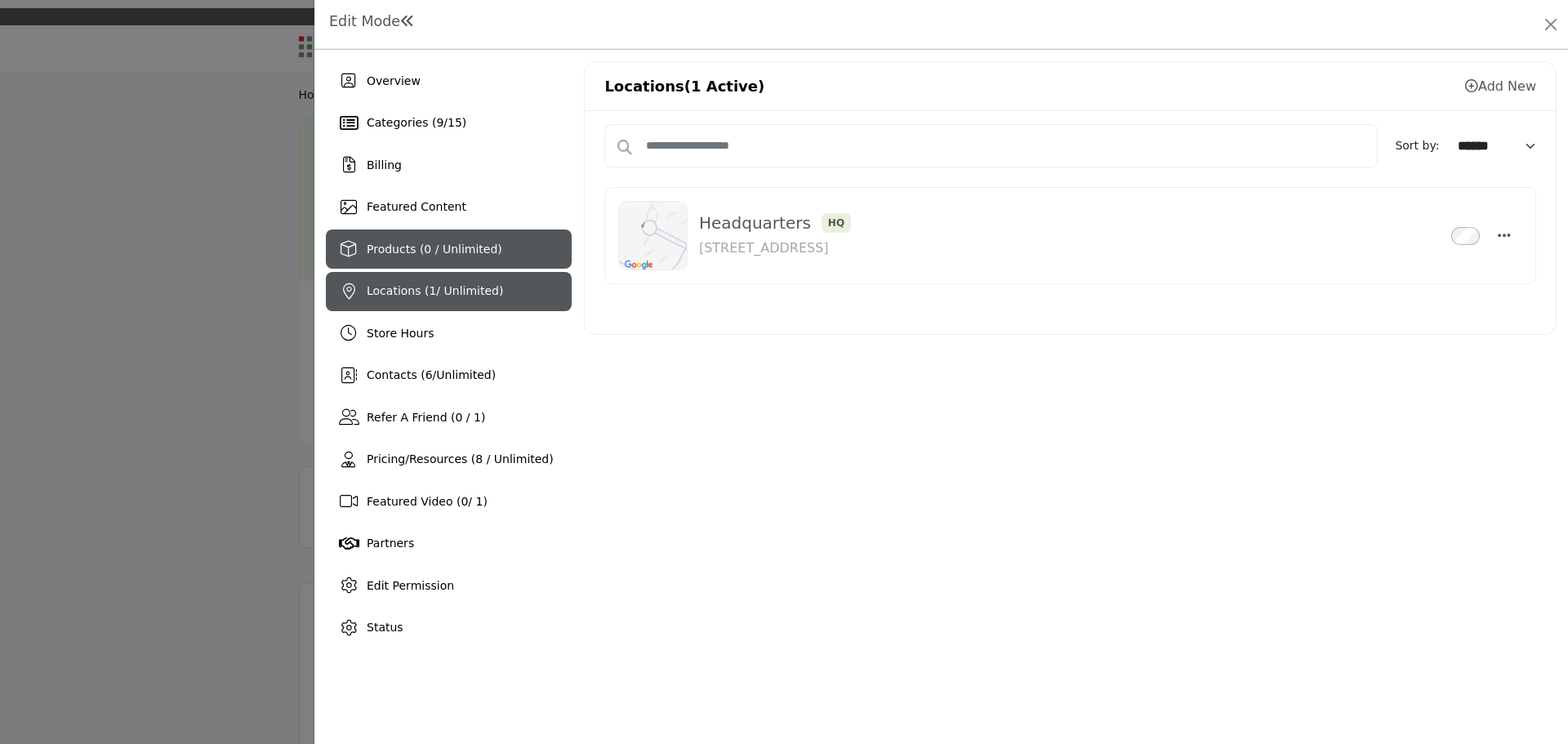
click at [433, 255] on span "Products (0 / Unlimited)" at bounding box center [434, 249] width 135 height 13
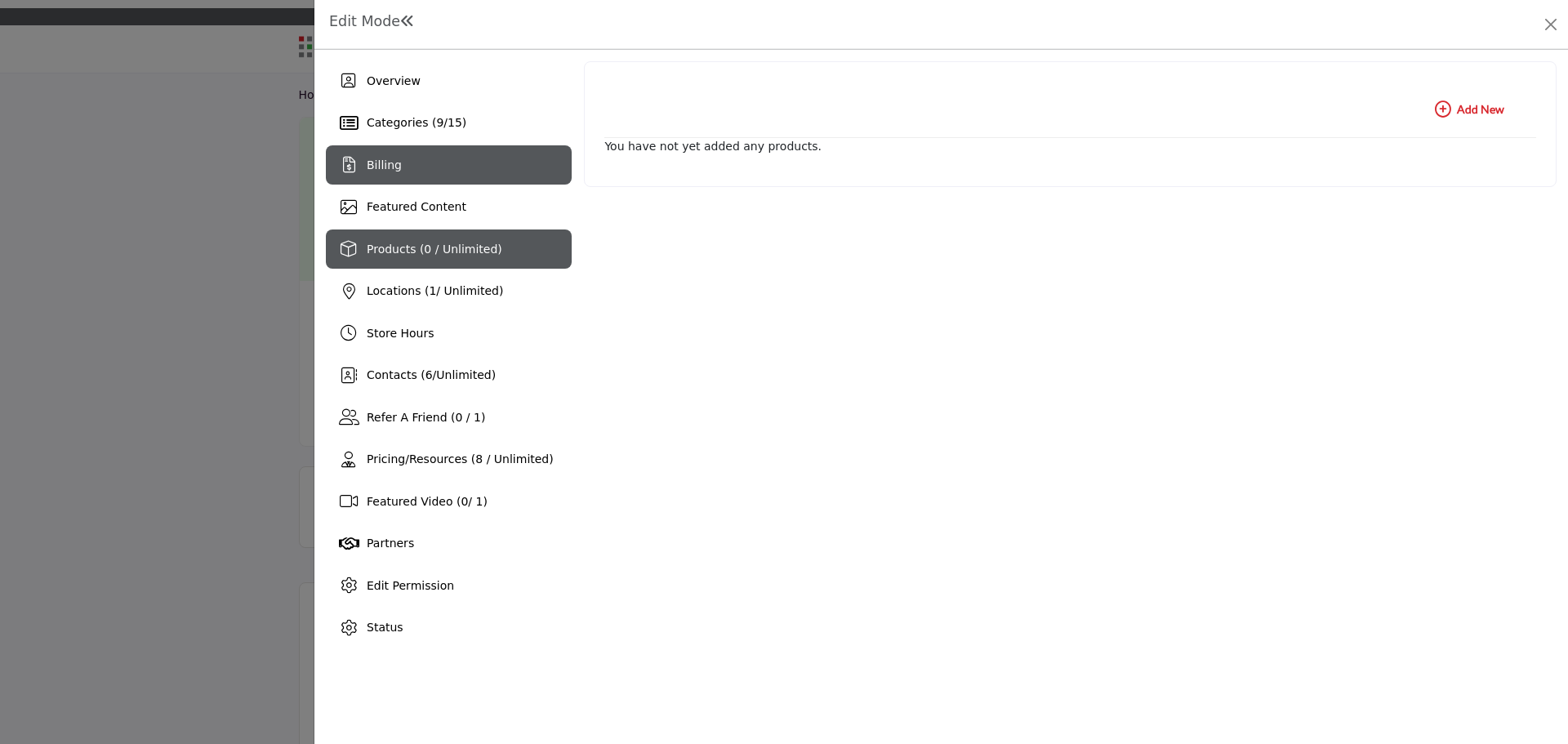
click at [488, 175] on div "Billing" at bounding box center [449, 164] width 246 height 39
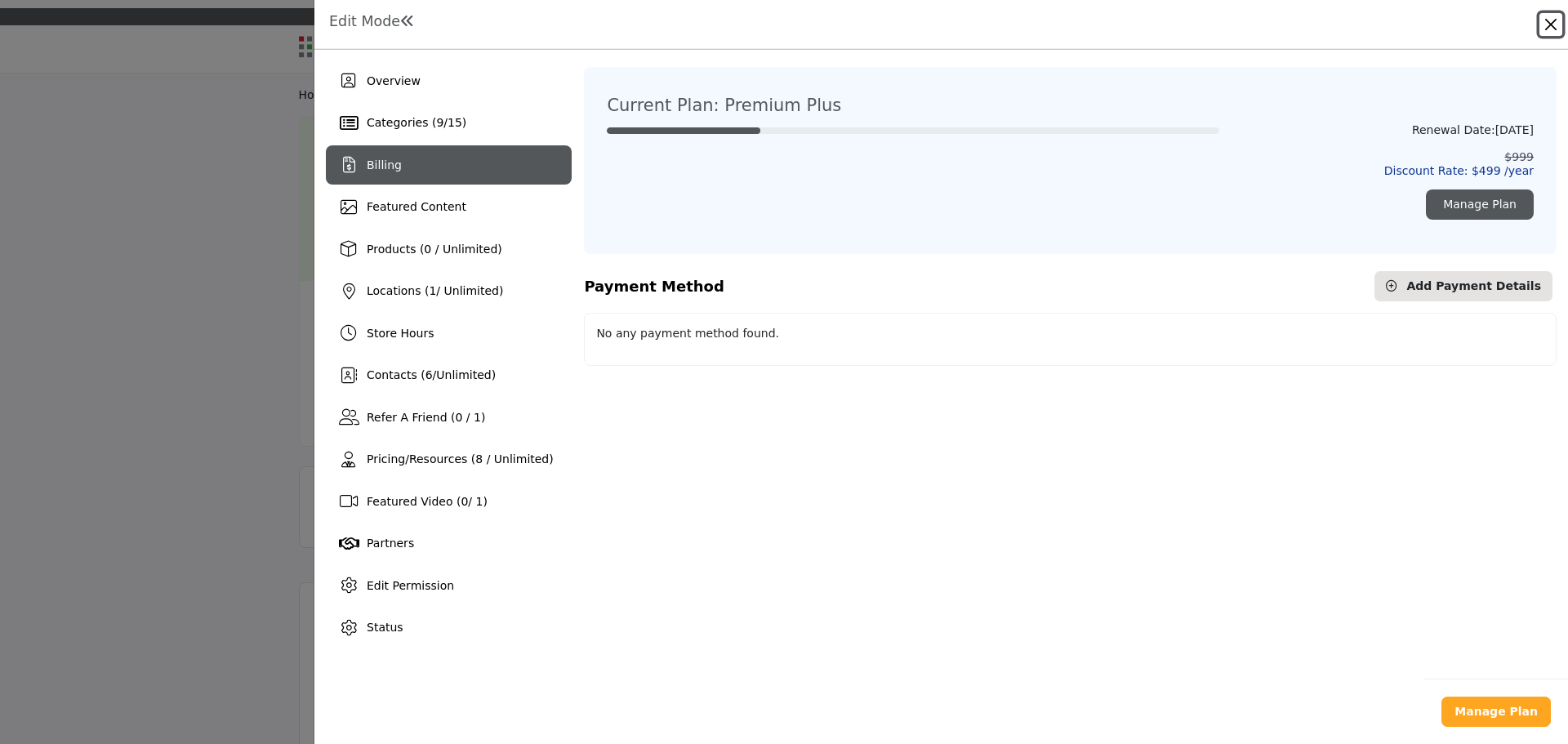
click at [1553, 28] on button "Close" at bounding box center [1551, 24] width 23 height 23
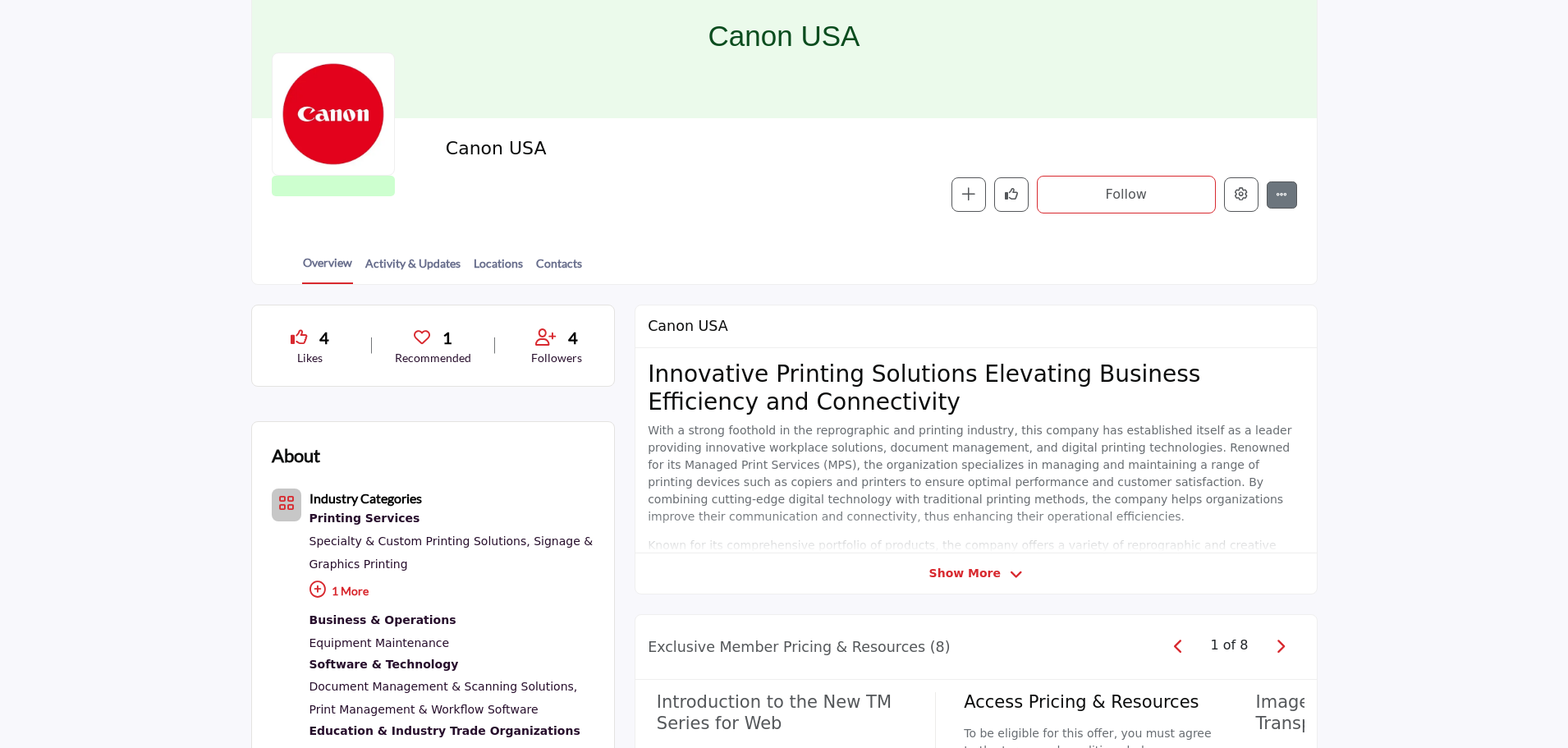
drag, startPoint x: 1428, startPoint y: 256, endPoint x: 636, endPoint y: 178, distance: 795.8
click at [1428, 256] on section "Home Vendors Canon USA Canon USA RSA Vendor RSA Vendors are businesses that hav…" at bounding box center [784, 97] width 1568 height 376
